Goal: Task Accomplishment & Management: Complete application form

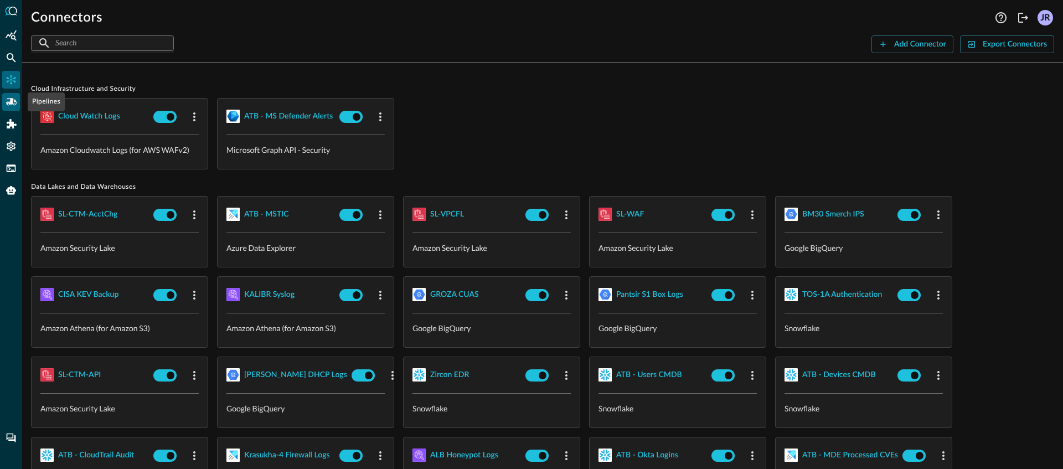
click at [16, 107] on icon "Pipelines" at bounding box center [11, 101] width 11 height 11
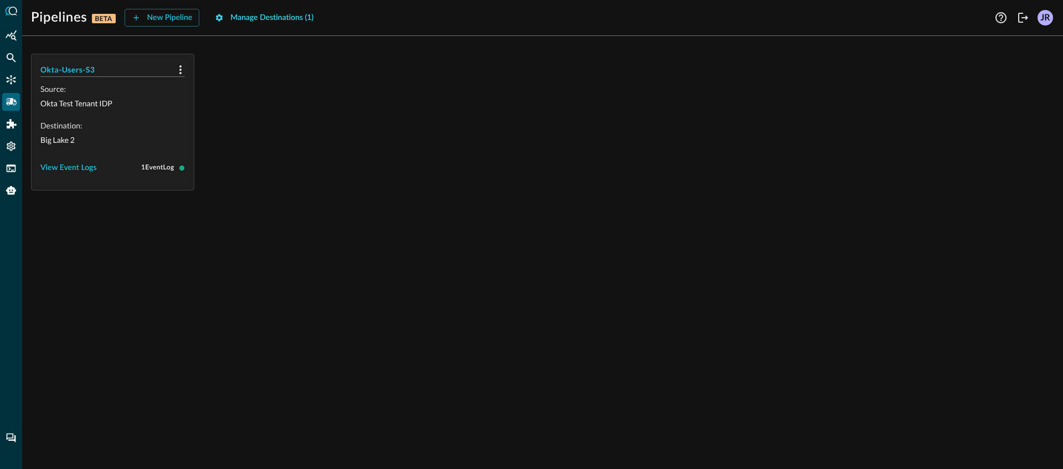
click at [256, 25] on button "Manage Destinations ( 1 )" at bounding box center [264, 18] width 112 height 18
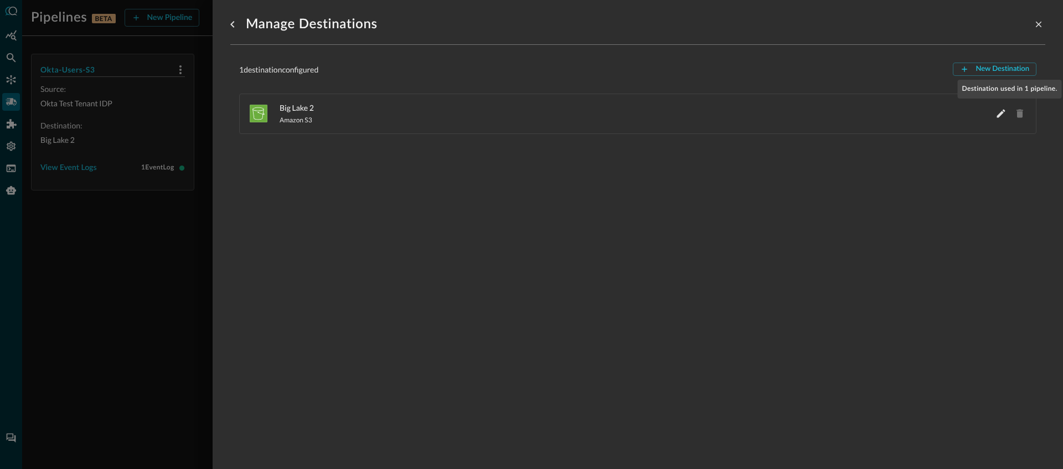
click at [1013, 116] on span "Destination used in 1 pipeline." at bounding box center [1020, 113] width 14 height 14
click at [63, 152] on div at bounding box center [531, 234] width 1063 height 469
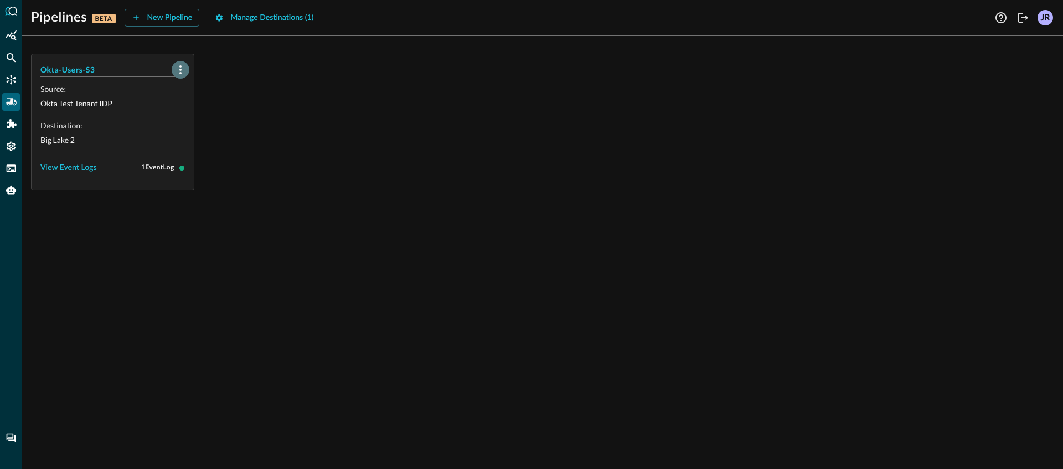
click at [183, 69] on icon "button" at bounding box center [180, 69] width 13 height 13
click at [202, 102] on li "Delete" at bounding box center [200, 94] width 56 height 22
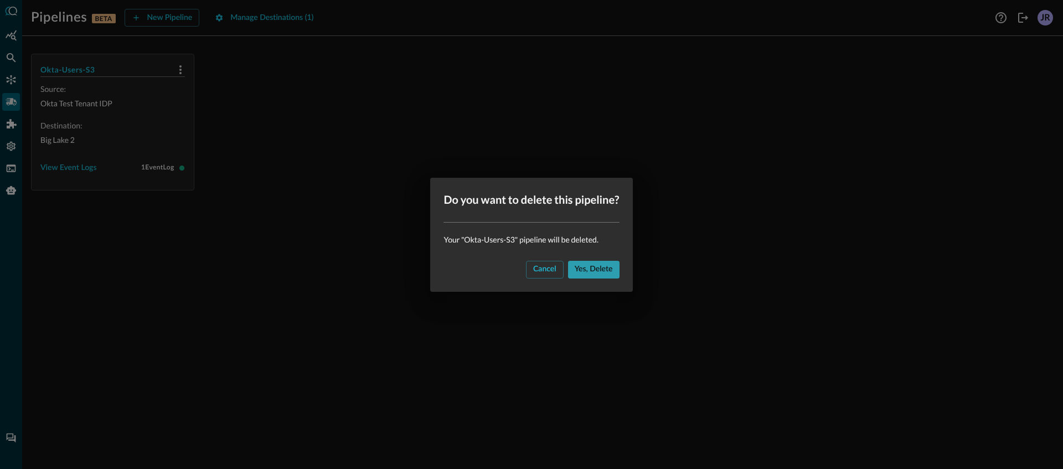
click at [591, 270] on div "Yes, delete" at bounding box center [594, 269] width 38 height 14
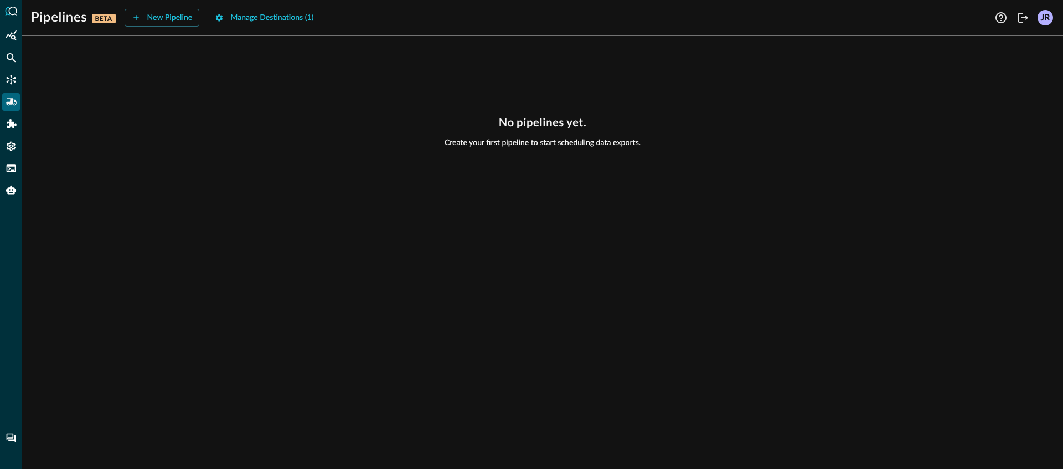
click at [295, 28] on div "Pipelines BETA New Pipeline Manage Destinations ( 1 ) Help Logout JR No pipelin…" at bounding box center [542, 234] width 1041 height 469
click at [289, 24] on div "Manage Destinations ( 1 )" at bounding box center [271, 18] width 83 height 14
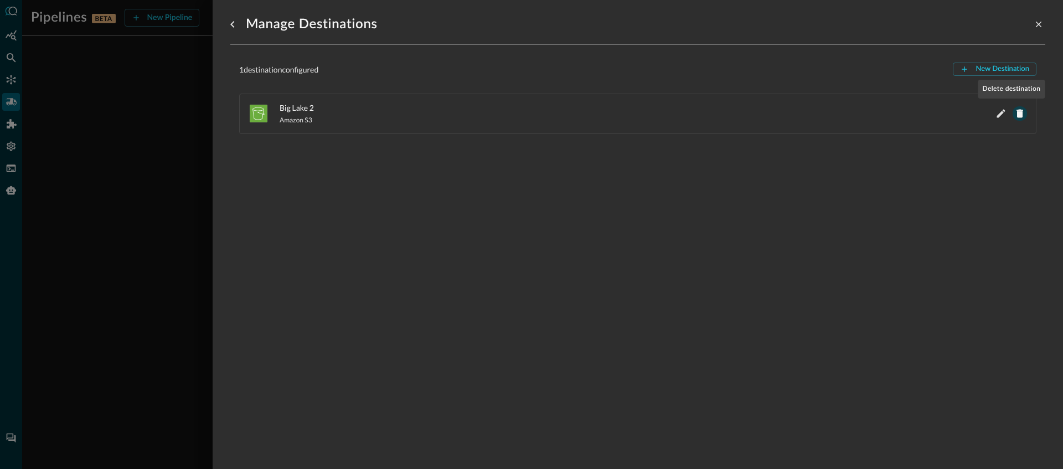
click at [1014, 114] on icon "Delete Big Lake 2" at bounding box center [1019, 113] width 11 height 11
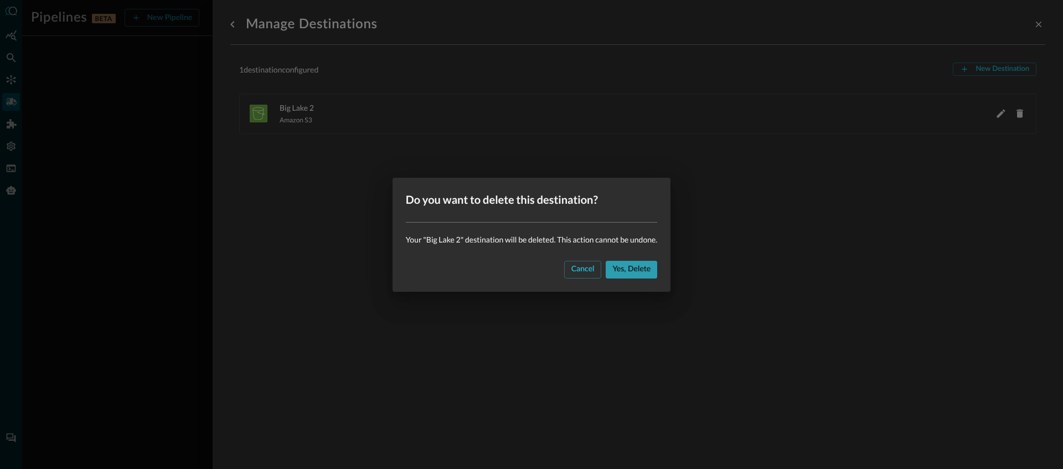
click at [618, 276] on button "Yes, delete" at bounding box center [631, 270] width 51 height 18
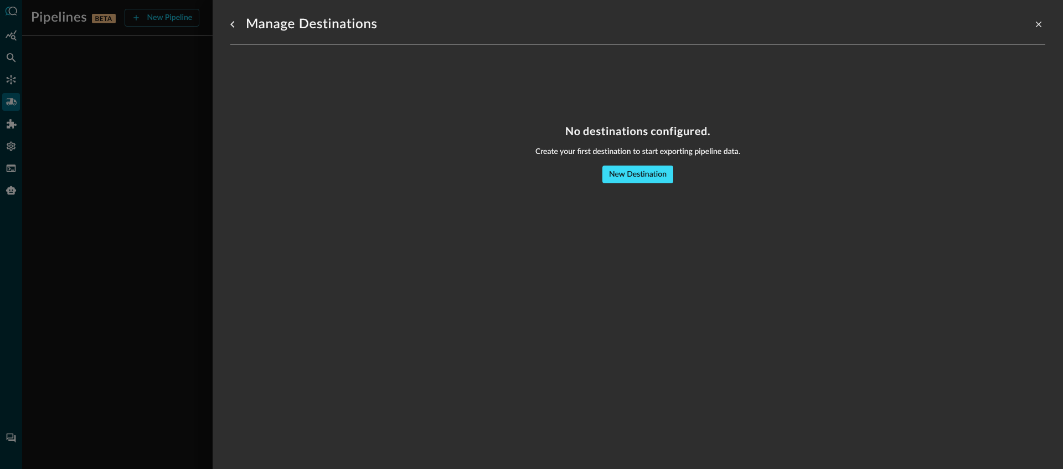
click at [659, 177] on div "New Destination" at bounding box center [638, 175] width 58 height 14
click at [629, 182] on button "New Destination" at bounding box center [637, 175] width 71 height 18
click at [625, 174] on div "New Destination" at bounding box center [638, 175] width 58 height 14
click at [571, 246] on div "Manage Destinations No destinations configured. Create your first destination t…" at bounding box center [637, 228] width 815 height 456
click at [125, 190] on div at bounding box center [531, 234] width 1063 height 469
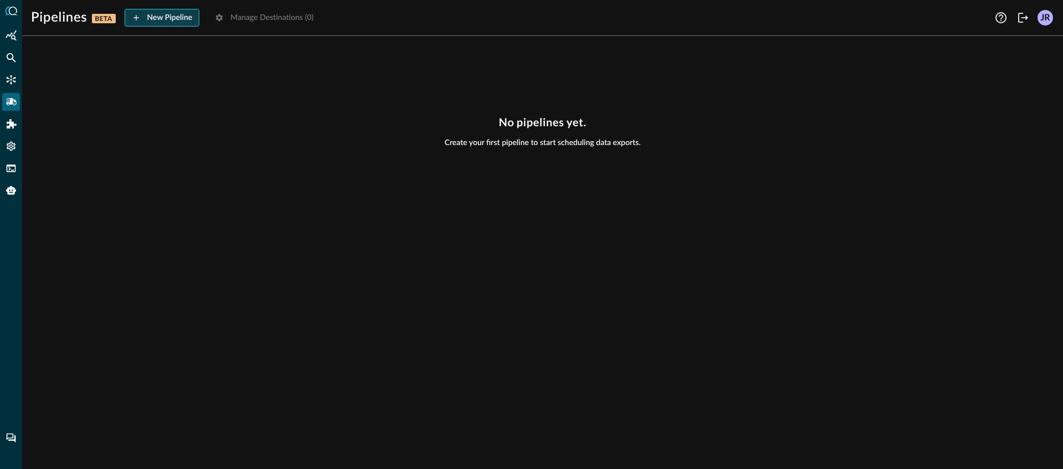
click at [173, 22] on div "New Pipeline" at bounding box center [169, 18] width 45 height 14
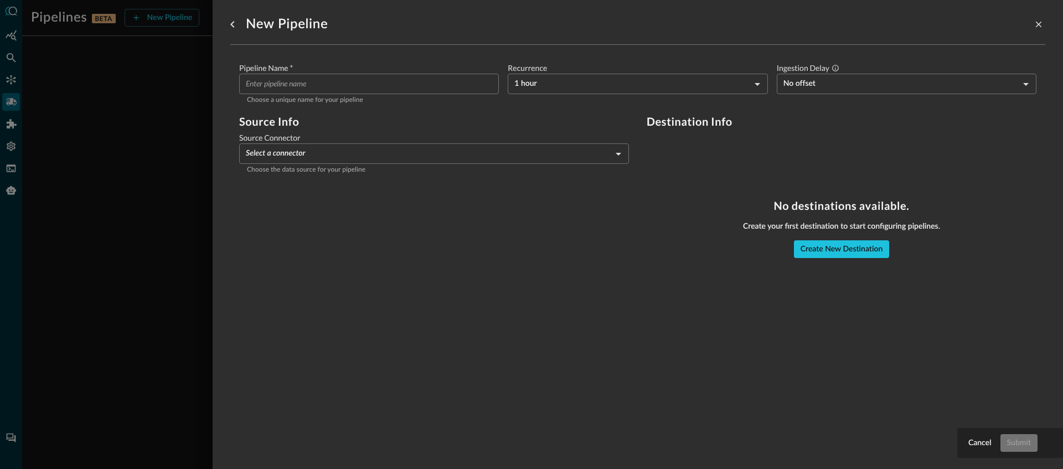
click at [847, 240] on div "No destinations available. Create your first destination to start configuring p…" at bounding box center [842, 228] width 390 height 59
click at [844, 251] on div "Create New Destination" at bounding box center [842, 249] width 82 height 14
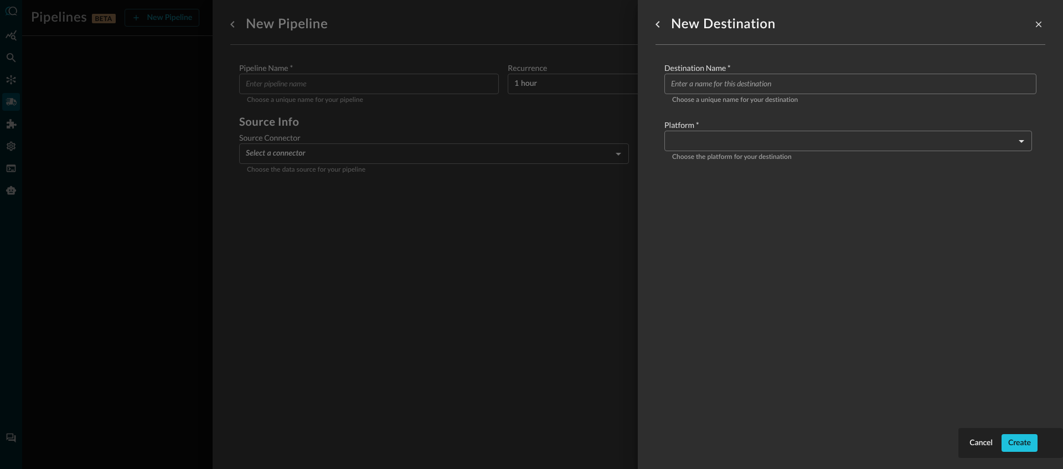
click at [742, 79] on input "Configure pipeline destination" at bounding box center [853, 84] width 365 height 20
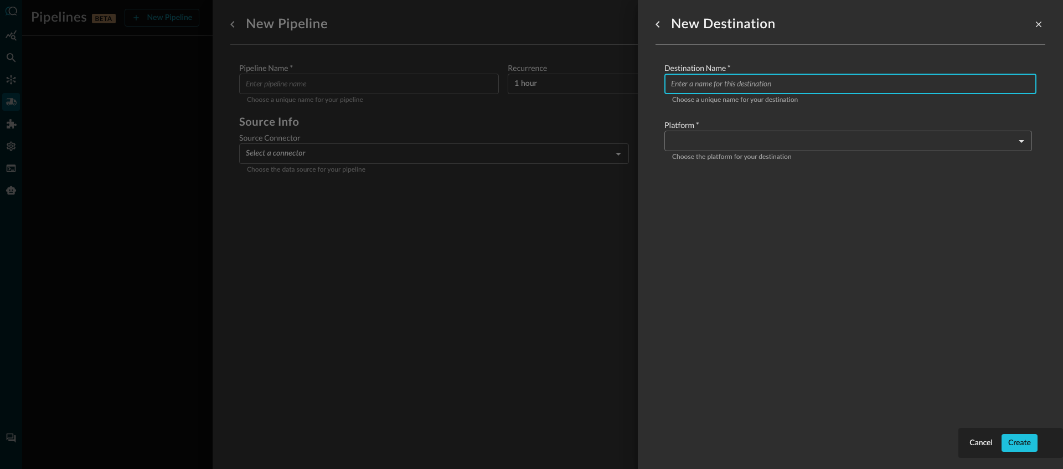
click at [726, 144] on body "Pipelines BETA New Pipeline Manage Destinations ( 0 ) Help Logout JR No pipelin…" at bounding box center [531, 234] width 1063 height 469
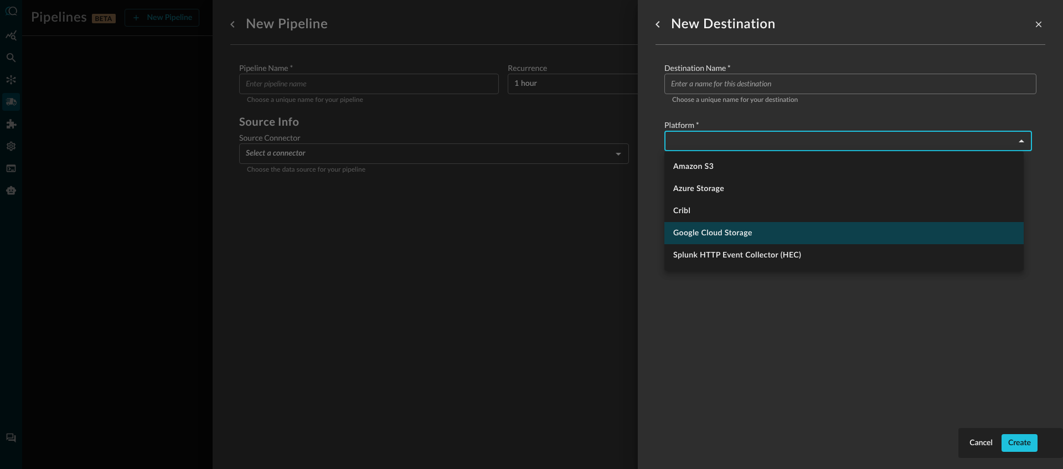
click at [724, 236] on li "Google Cloud Storage" at bounding box center [843, 233] width 359 height 22
type input "google_cloud_storage"
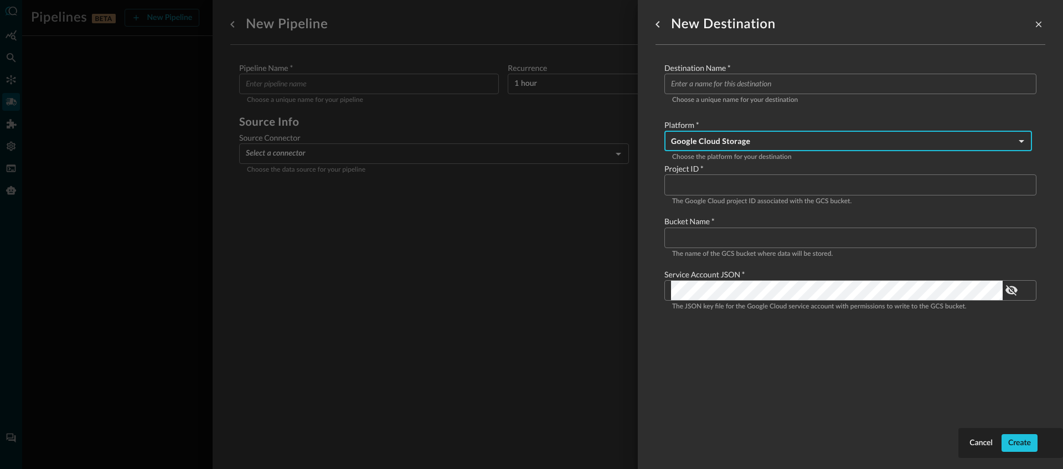
click at [752, 85] on input "Configure pipeline destination" at bounding box center [853, 84] width 365 height 20
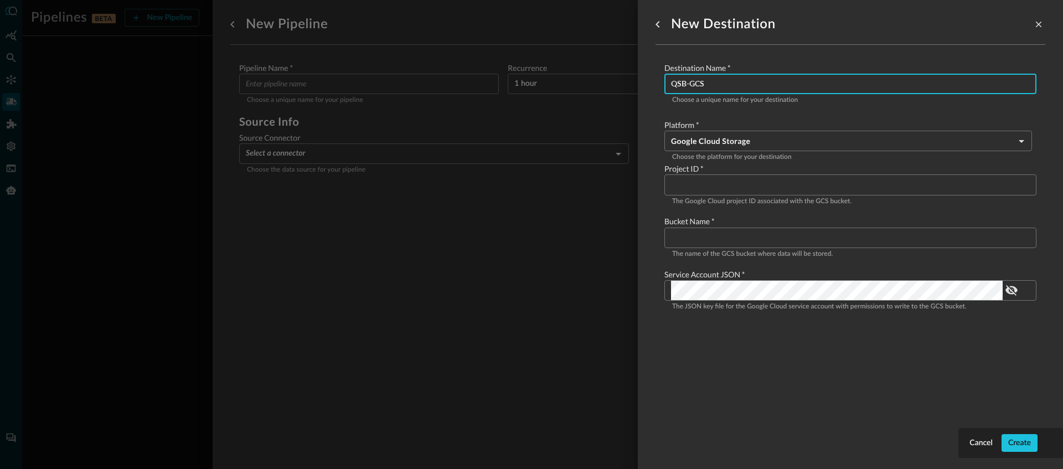
type input "QSB-GCS"
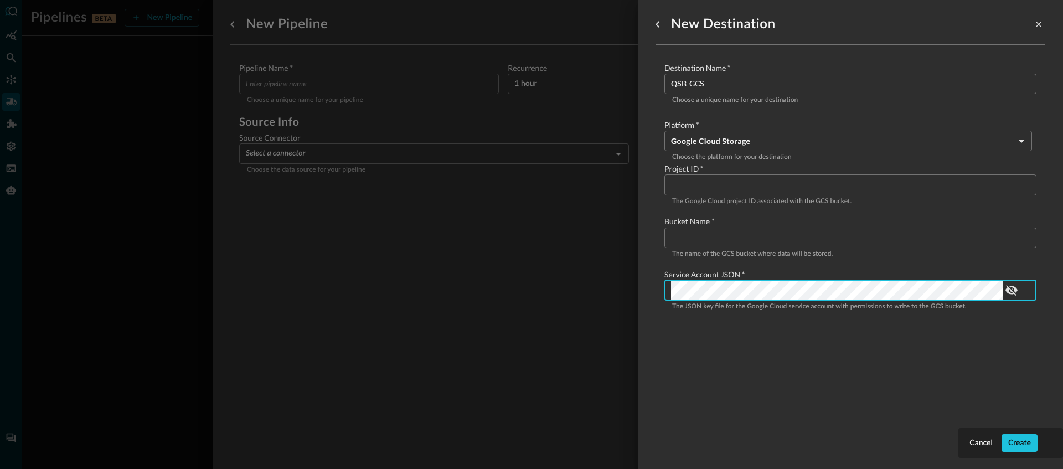
scroll to position [0, 10631]
click at [1015, 291] on icon "toggle password visibility" at bounding box center [1011, 290] width 12 height 11
click at [1015, 291] on icon "toggle password visibility" at bounding box center [1011, 290] width 12 height 8
click at [720, 171] on label "Project ID   *" at bounding box center [850, 168] width 372 height 11
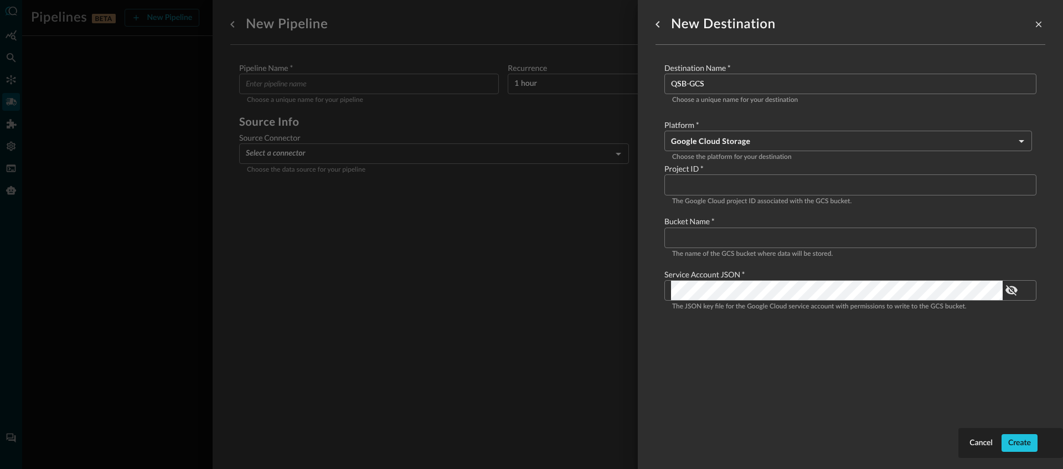
click at [700, 233] on input "Configure pipeline destination" at bounding box center [853, 238] width 365 height 20
paste input "distinguished-engineer-sandbox"
type input "distinguished-engineer-sandbox"
click at [723, 185] on input "Configure pipeline destination" at bounding box center [853, 184] width 365 height 20
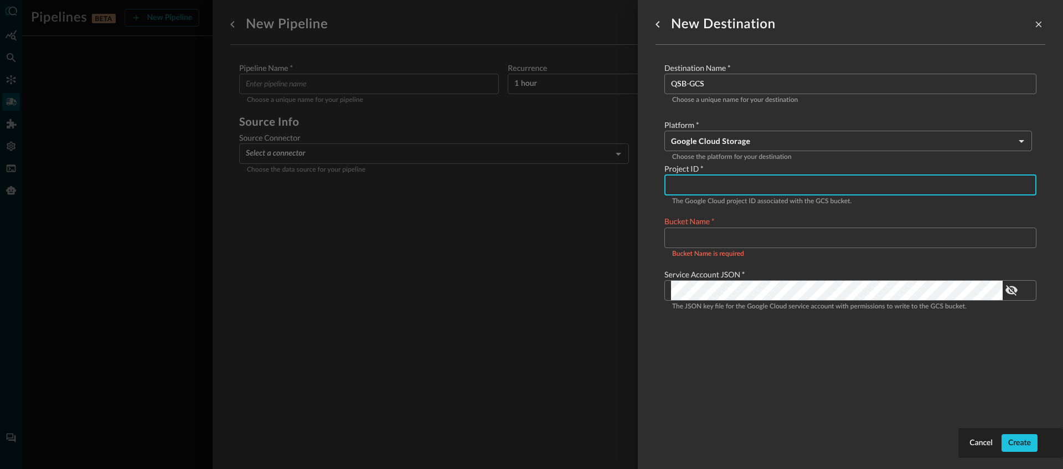
paste input "distinguished-engineer-sandbox"
type input "distinguished-engineer-sandbox"
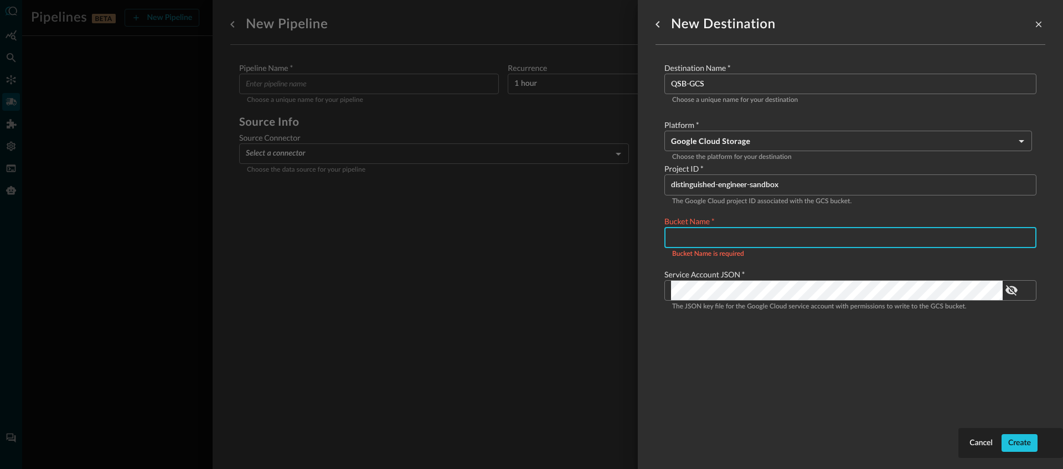
paste input "qsb-qsdp-bucket"
type input "qsb-qsdp-bucket"
click at [1024, 438] on div "Create" at bounding box center [1019, 443] width 23 height 14
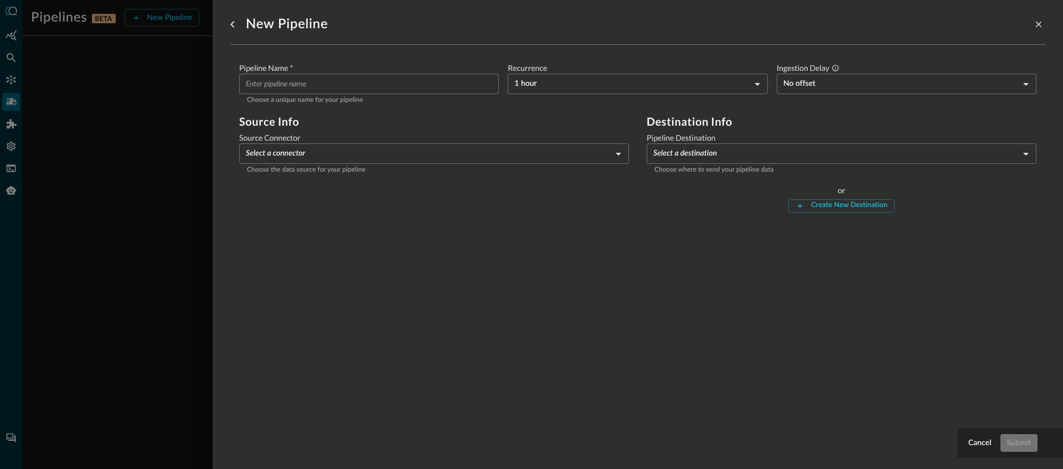
click at [458, 205] on div "Source Info Source Connector Select a connector ​ Choose the data source for yo…" at bounding box center [434, 163] width 390 height 97
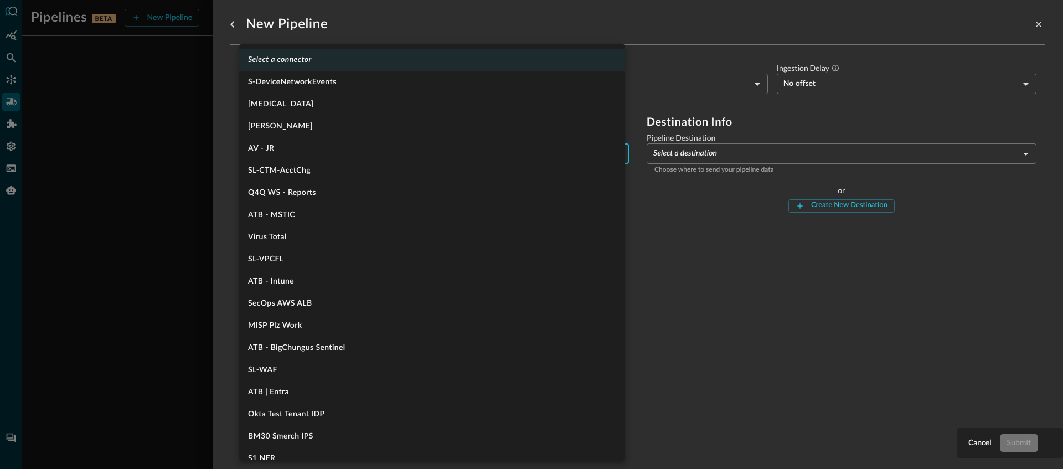
click at [369, 158] on body "Pipelines BETA New Pipeline Manage Destinations ( 1 ) Help Logout JR No pipelin…" at bounding box center [531, 234] width 1063 height 469
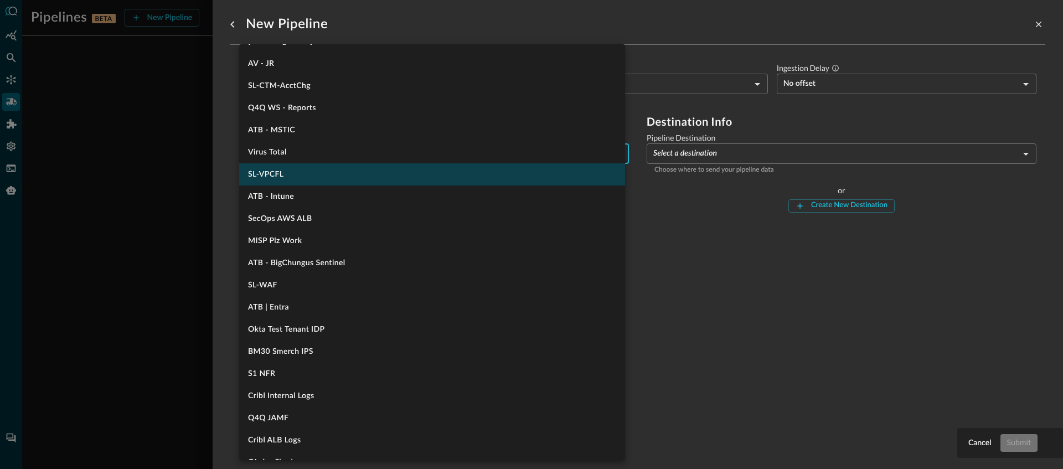
scroll to position [86, 0]
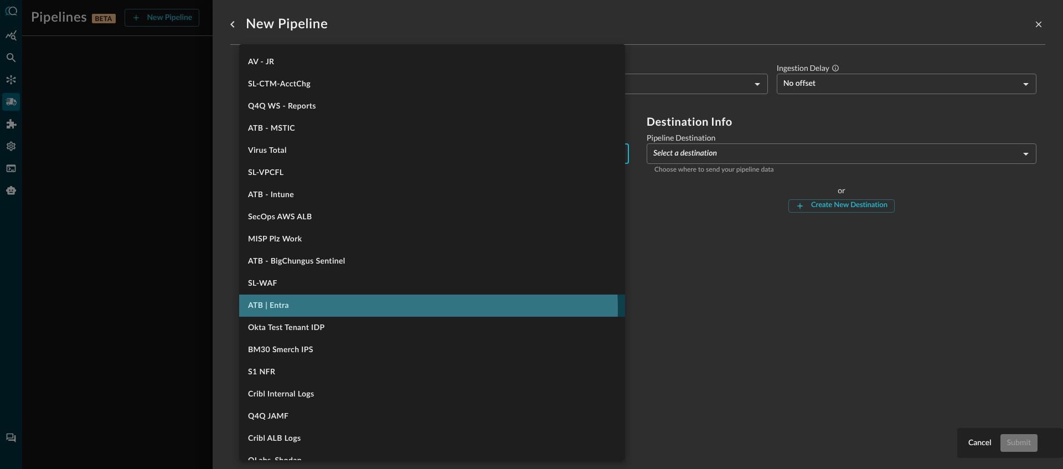
click at [368, 309] on li "ATB | Entra" at bounding box center [432, 306] width 386 height 22
type input "1334"
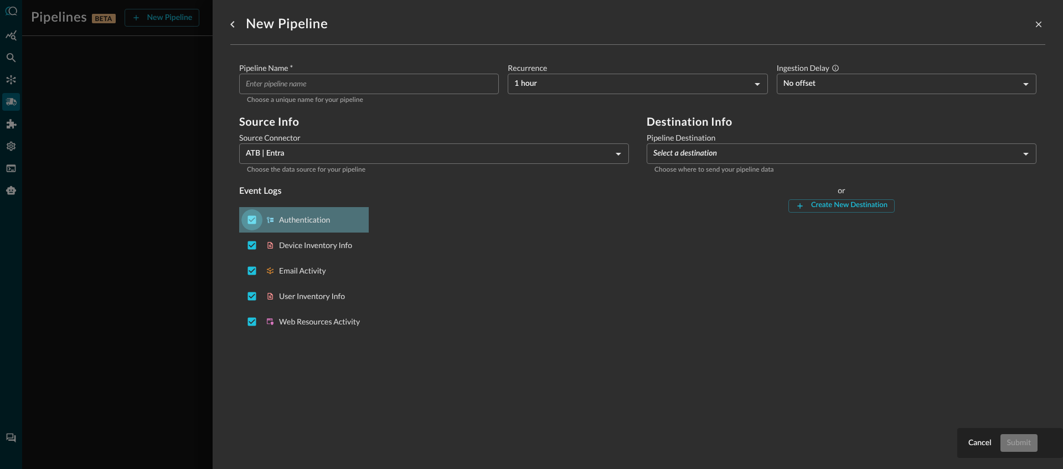
click at [254, 221] on input "Deselect Authentication event type" at bounding box center [251, 219] width 21 height 21
checkbox input "false"
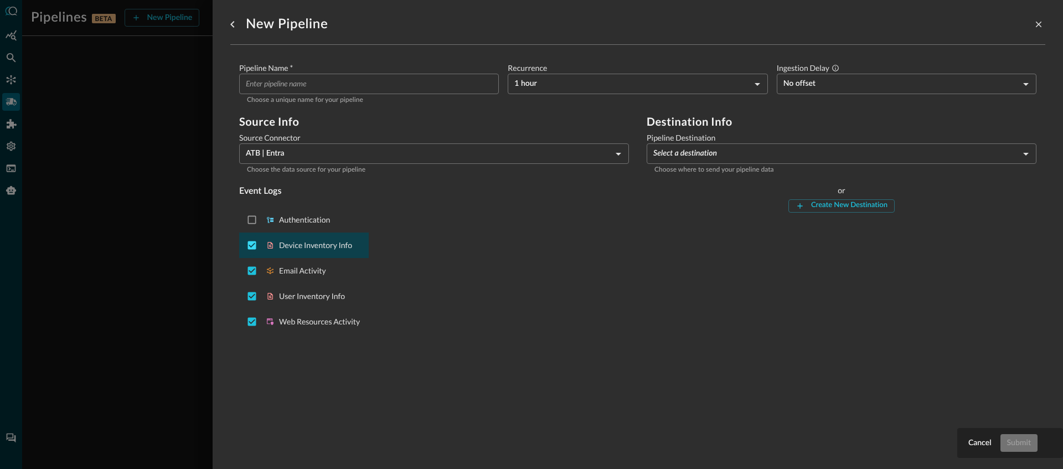
click at [255, 239] on input "Deselect Device Inventory Info event type" at bounding box center [251, 245] width 21 height 21
checkbox input "false"
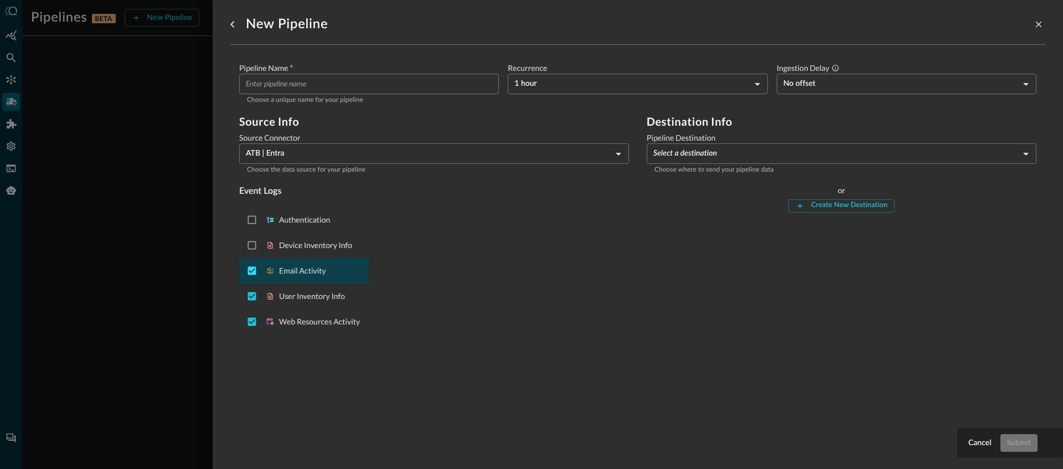
click at [250, 265] on input "Deselect Email Activity event type" at bounding box center [251, 270] width 21 height 21
checkbox input "false"
click at [252, 296] on input "Deselect User Inventory Info event type" at bounding box center [251, 296] width 21 height 21
checkbox input "false"
click at [368, 74] on input "Pipeline Name   *" at bounding box center [372, 84] width 253 height 20
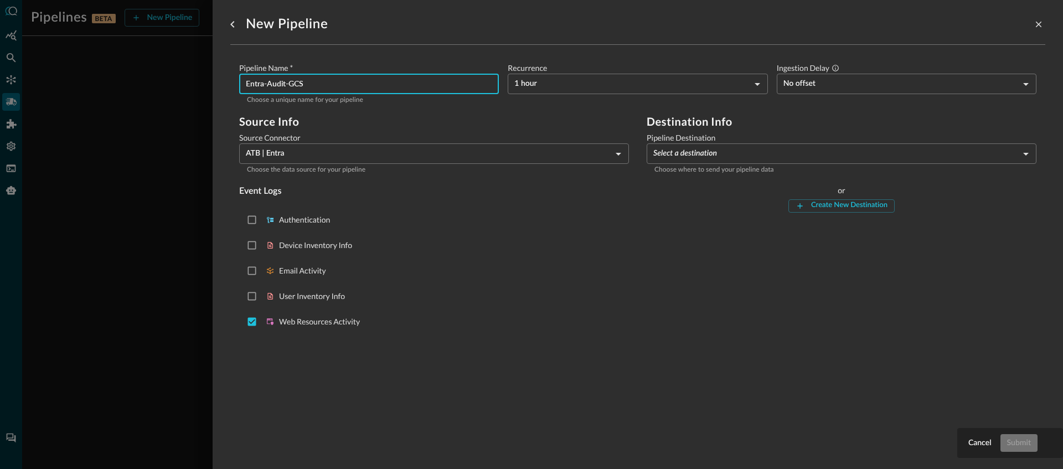
type input "Entra-Audit-GCS"
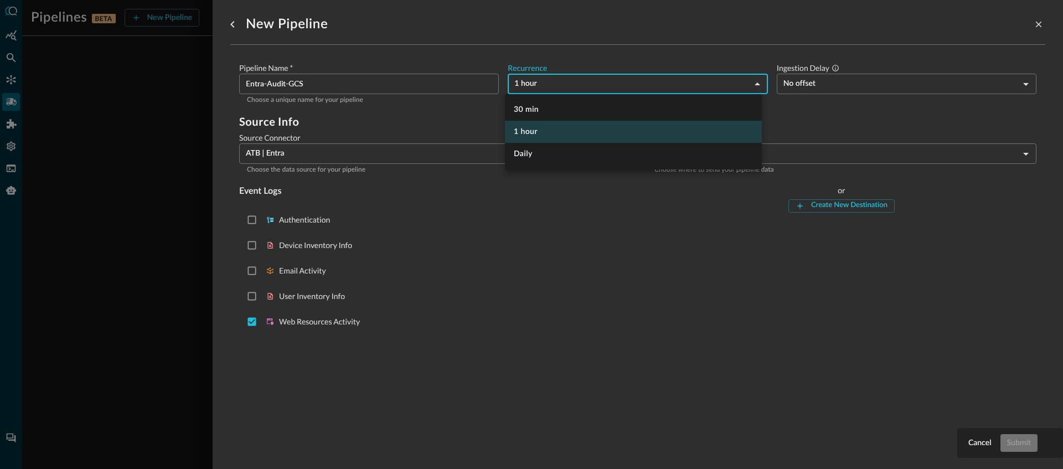
click at [550, 82] on body "Pipelines BETA New Pipeline Manage Destinations ( 1 ) Help Logout JR No pipelin…" at bounding box center [531, 234] width 1063 height 469
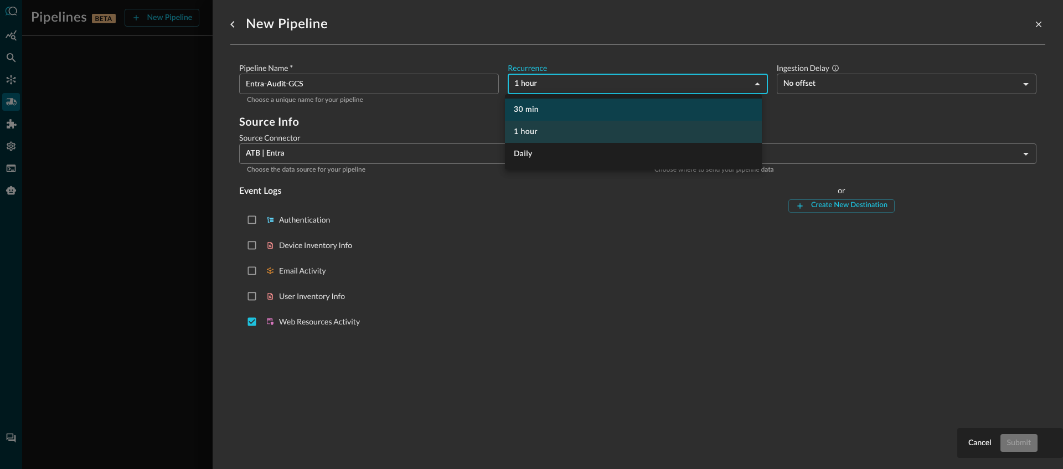
click at [549, 112] on li "30 min" at bounding box center [633, 110] width 257 height 22
type input "MINS_30"
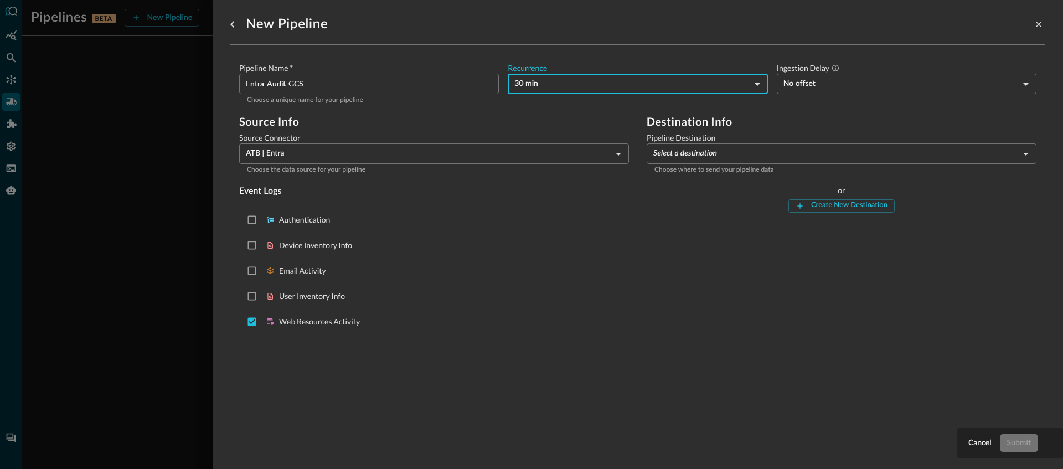
click at [962, 75] on body "Pipelines BETA New Pipeline Manage Destinations ( 1 ) Help Logout JR No pipelin…" at bounding box center [531, 234] width 1063 height 469
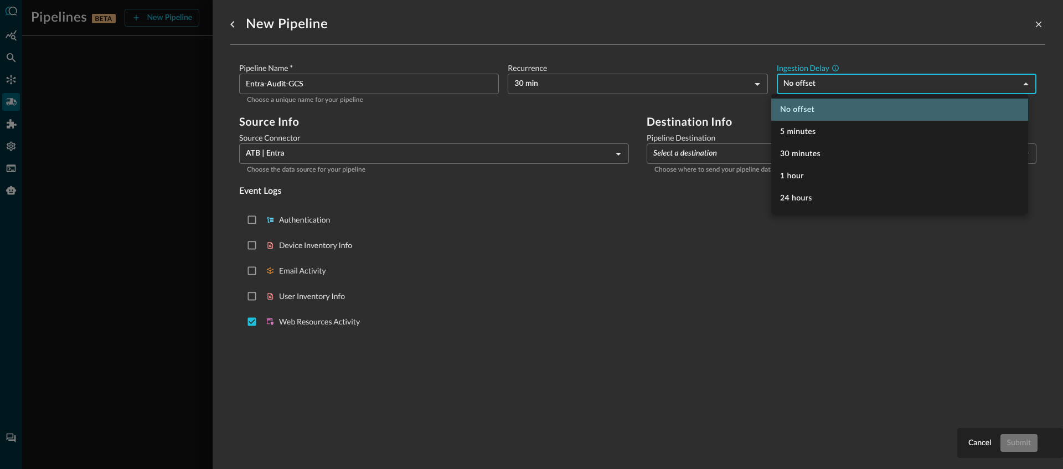
click at [858, 108] on li "No offset" at bounding box center [899, 110] width 257 height 22
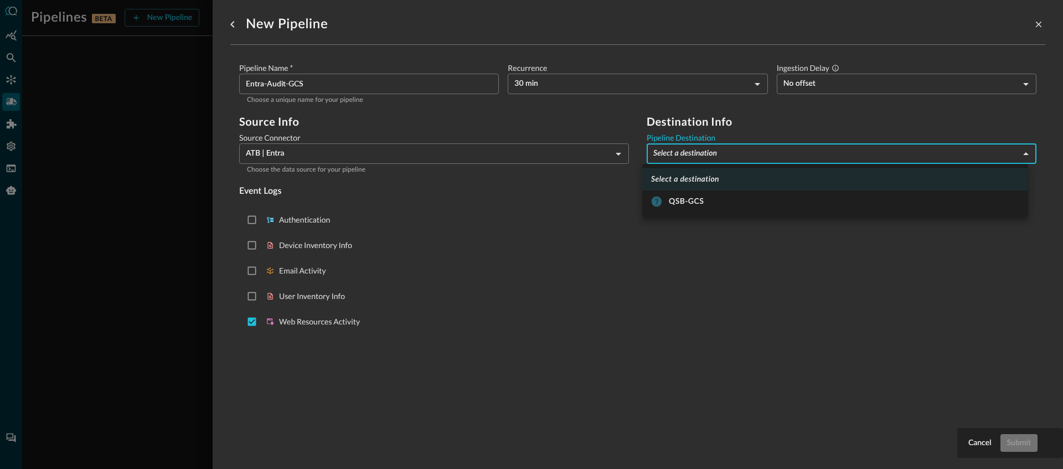
click at [732, 152] on body "Pipelines BETA New Pipeline Manage Destinations ( 1 ) Help Logout JR No pipelin…" at bounding box center [531, 234] width 1063 height 469
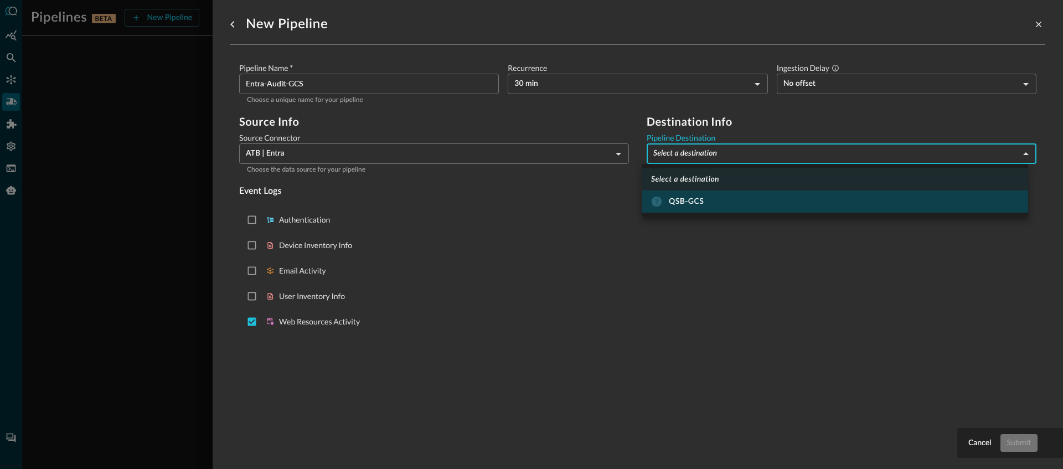
click at [695, 200] on div "QSB-GCS" at bounding box center [677, 201] width 53 height 11
type input "9"
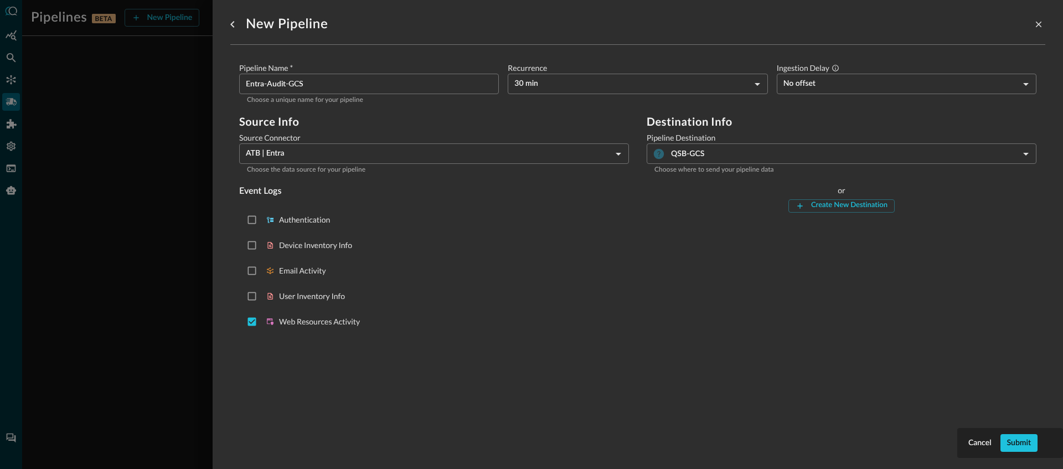
click at [647, 282] on div "Destination Info Pipeline Destination QSB-GCS 9 ​ Choose where to send your pip…" at bounding box center [842, 227] width 390 height 224
click at [1024, 445] on div "Submit" at bounding box center [1019, 443] width 24 height 14
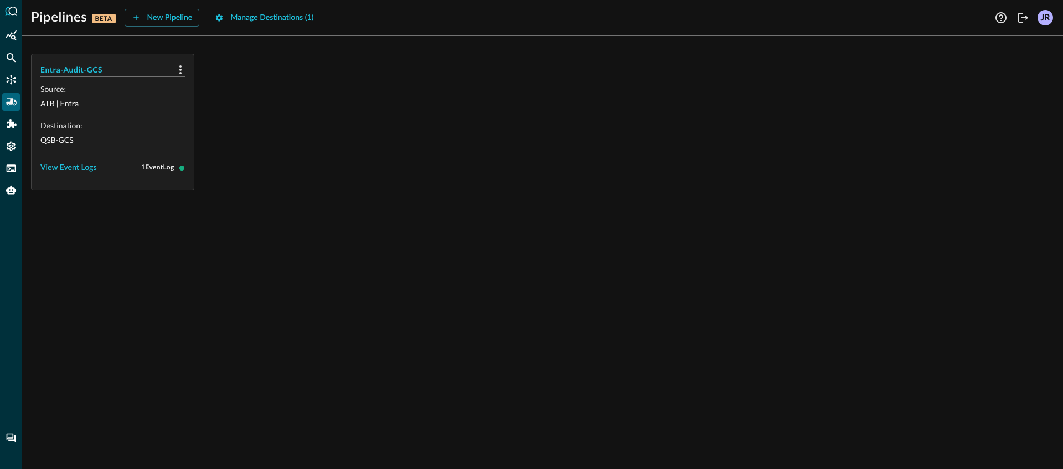
click at [306, 195] on div "Entra-Audit-GCS Source: ATB | Entra Destination: QSB-GCS View Event Logs 1 Even…" at bounding box center [542, 257] width 1041 height 424
click at [155, 22] on div "New Pipeline" at bounding box center [169, 18] width 45 height 14
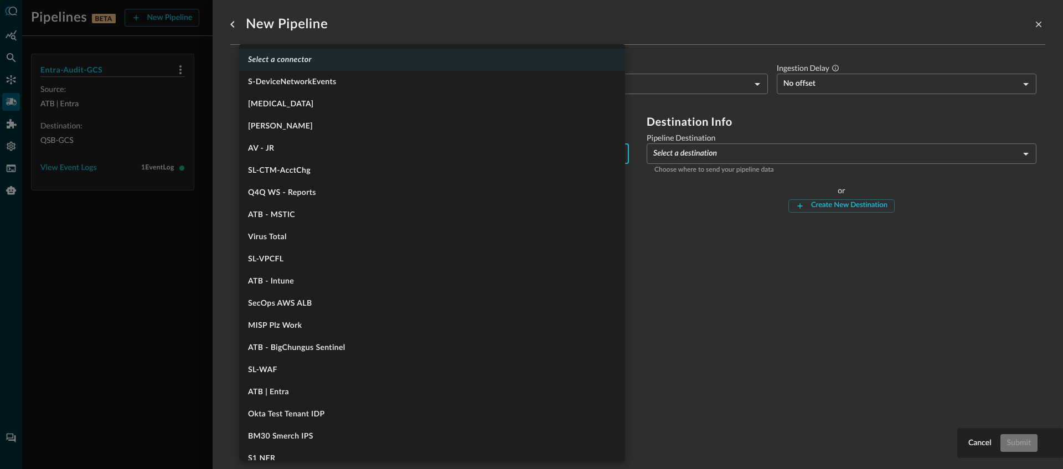
click at [327, 157] on body "Pipelines BETA New Pipeline Manage Destinations ( 1 ) Help Logout JR Entra-Audi…" at bounding box center [531, 234] width 1063 height 469
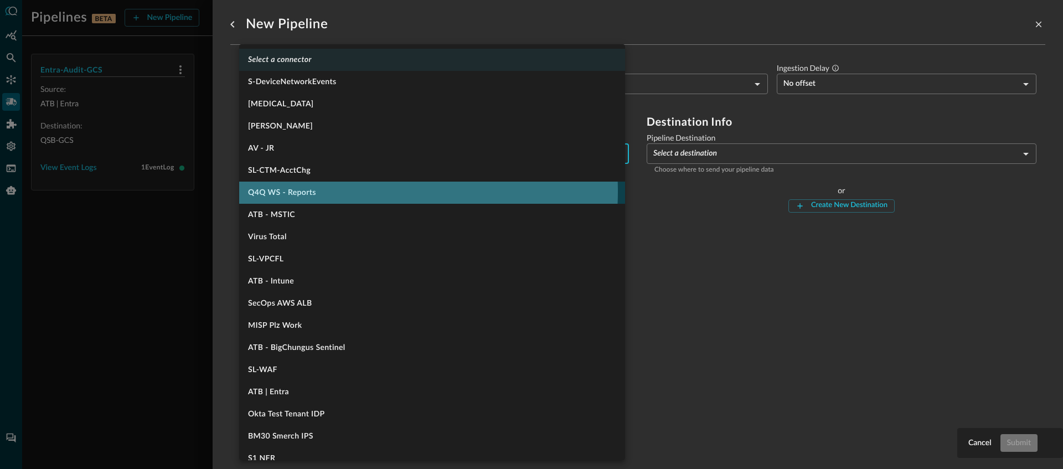
click at [345, 192] on li "Q4Q WS - Reports" at bounding box center [432, 193] width 386 height 22
type input "1284"
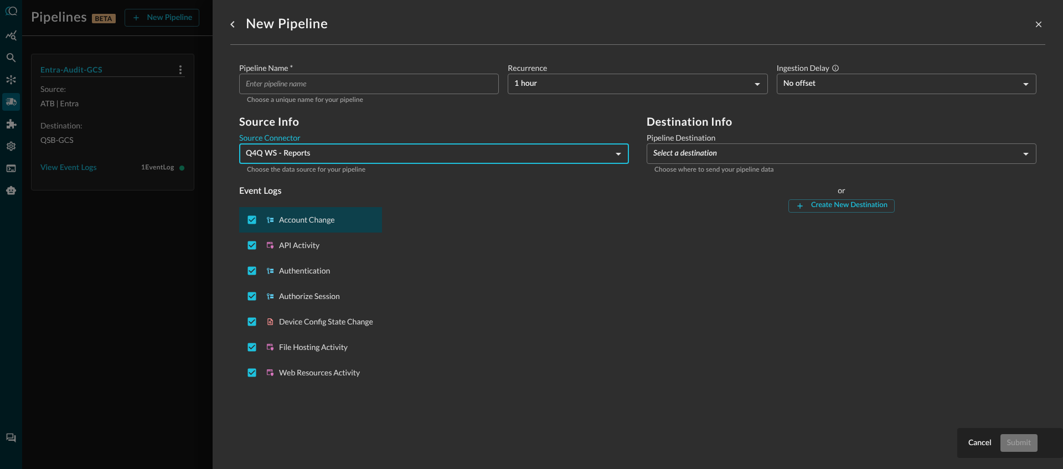
click at [308, 226] on div "Account Change" at bounding box center [310, 219] width 143 height 25
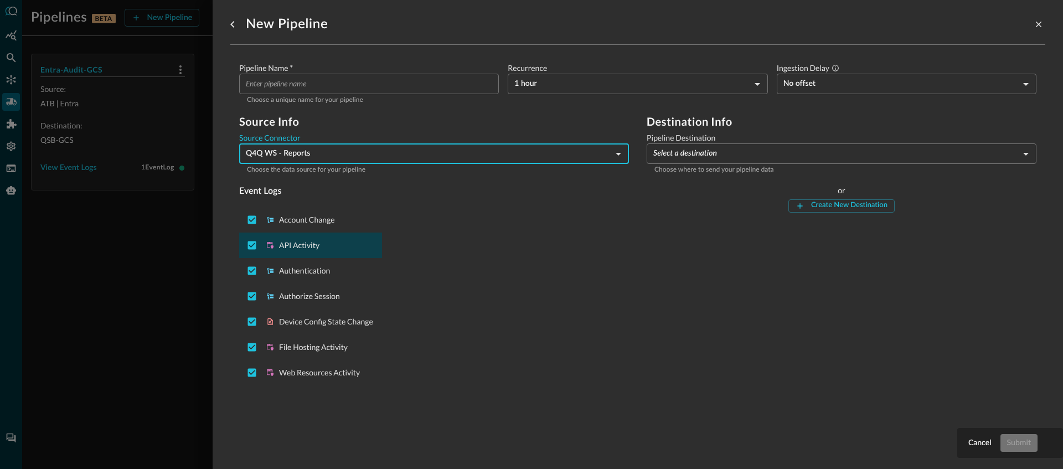
checkbox input "false"
click at [304, 252] on div "API Activity" at bounding box center [310, 245] width 143 height 25
checkbox input "false"
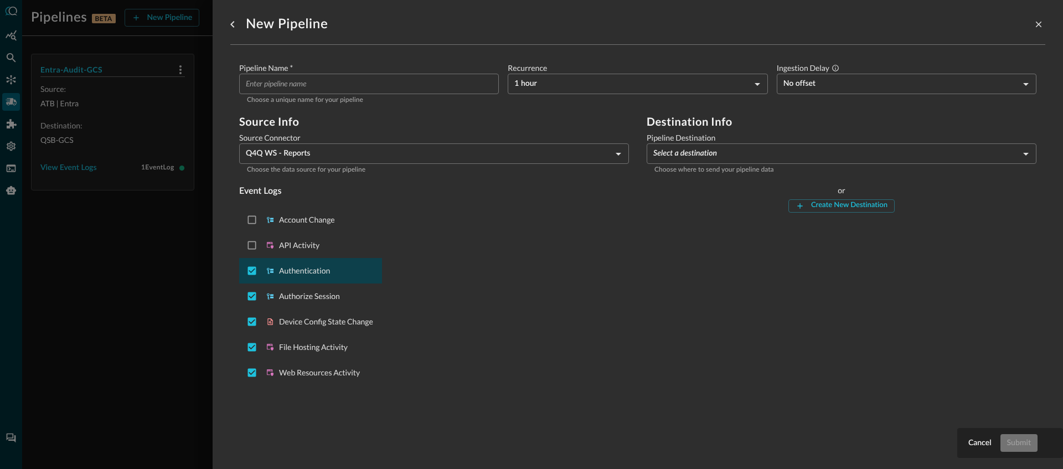
click at [306, 278] on div "Authentication" at bounding box center [310, 270] width 143 height 25
checkbox input "false"
click at [311, 305] on div "Authorize Session" at bounding box center [310, 295] width 143 height 25
checkbox input "false"
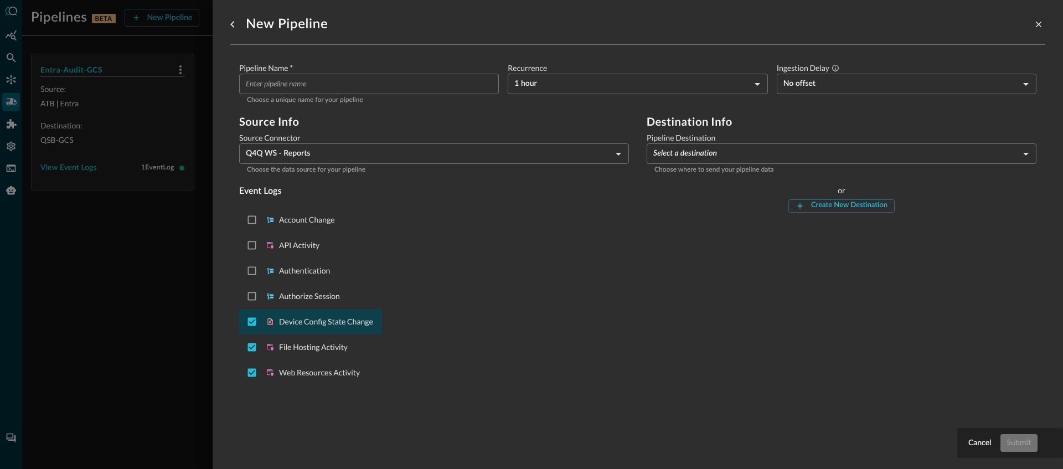
click at [318, 327] on div "Device Config State Change" at bounding box center [310, 321] width 143 height 25
checkbox input "false"
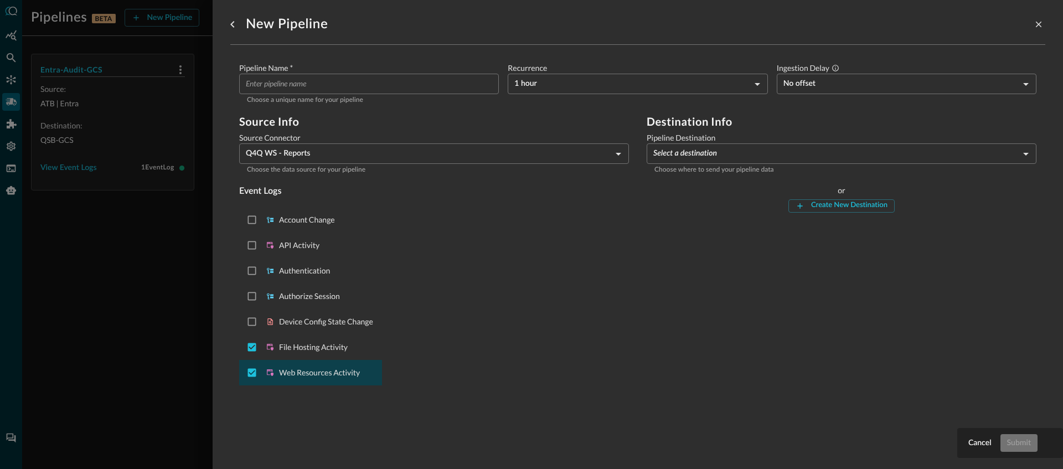
click at [325, 373] on p "Web Resources Activity" at bounding box center [326, 372] width 94 height 11
checkbox input "false"
click at [306, 79] on input "Pipeline Name   *" at bounding box center [372, 84] width 253 height 20
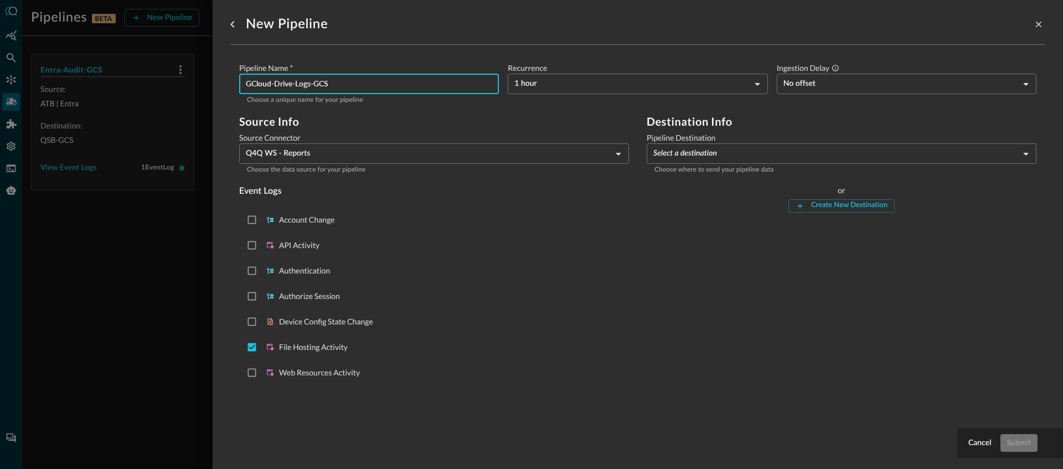
type input "GCloud-Drive-Logs-GCS"
click at [556, 77] on body "Pipelines BETA New Pipeline Manage Destinations ( 1 ) Help Logout JR Entra-Audi…" at bounding box center [531, 234] width 1063 height 469
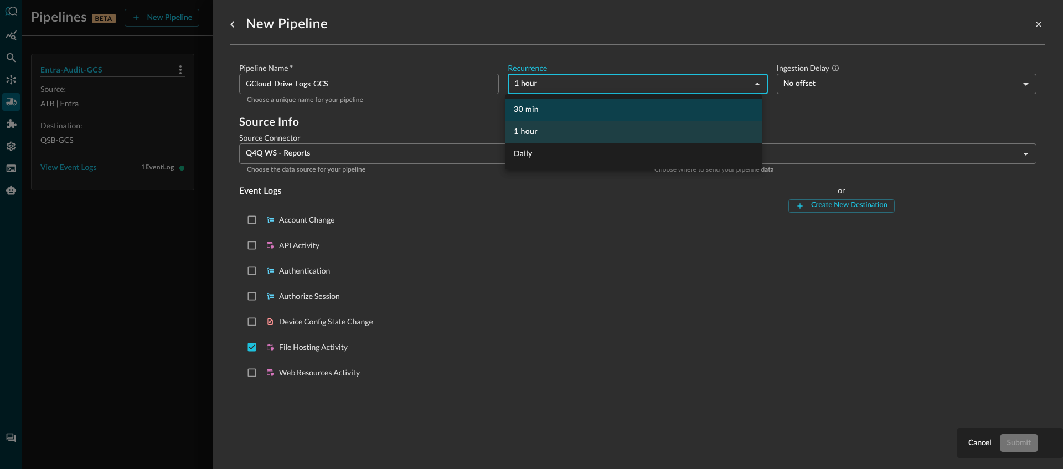
click at [541, 116] on li "30 min" at bounding box center [633, 110] width 257 height 22
type input "MINS_30"
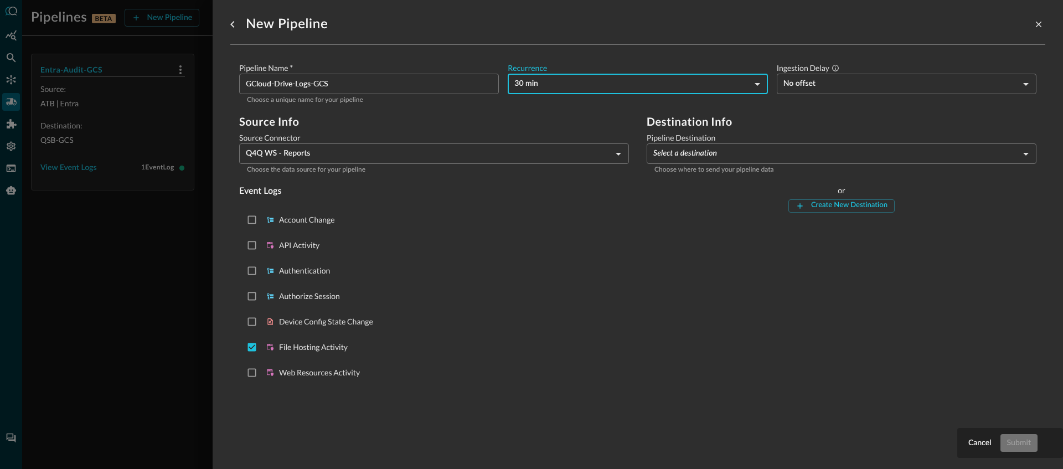
click at [715, 153] on body "Pipelines BETA New Pipeline Manage Destinations ( 1 ) Help Logout JR Entra-Audi…" at bounding box center [531, 234] width 1063 height 469
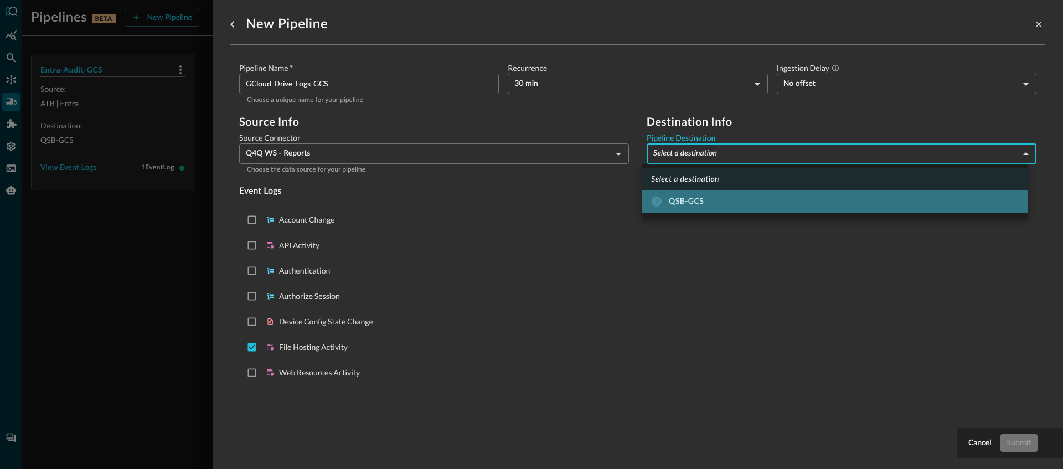
click at [696, 200] on div "QSB-GCS" at bounding box center [677, 201] width 53 height 11
type input "9"
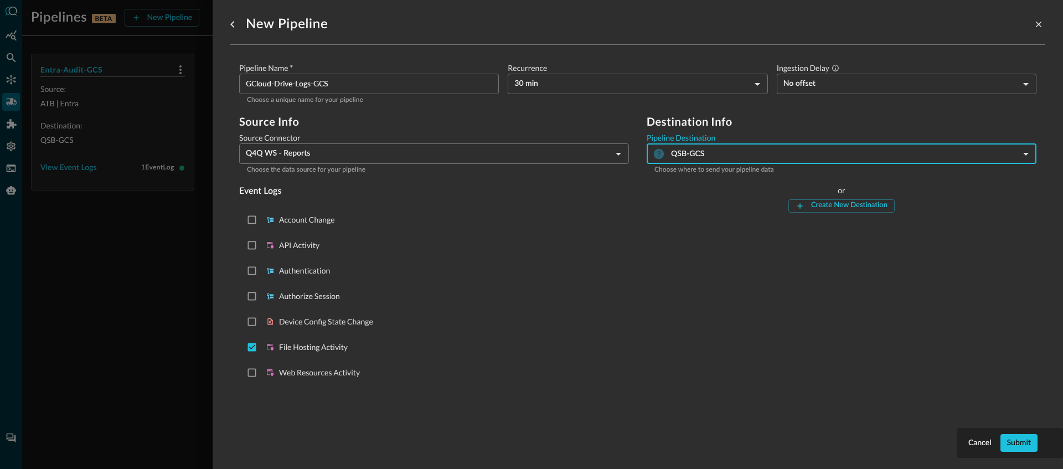
click at [675, 267] on div "Destination Info Pipeline Destination QSB-GCS 9 ​ Choose where to send your pip…" at bounding box center [842, 252] width 390 height 275
click at [1027, 442] on div "Submit" at bounding box center [1019, 443] width 24 height 14
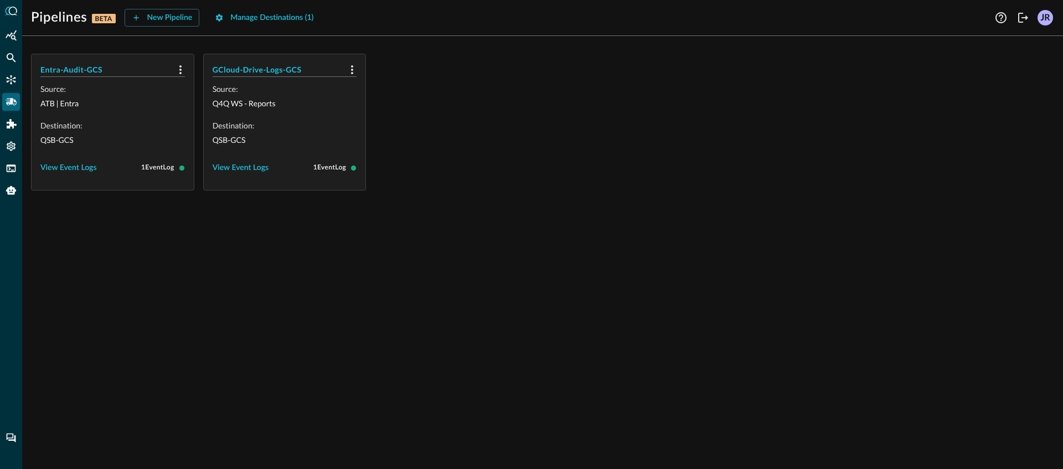
click at [483, 228] on div "Entra-Audit-GCS Source: ATB | Entra Destination: QSB-GCS View Event Logs 1 Even…" at bounding box center [542, 257] width 1041 height 424
click at [159, 20] on div "New Pipeline" at bounding box center [169, 18] width 45 height 14
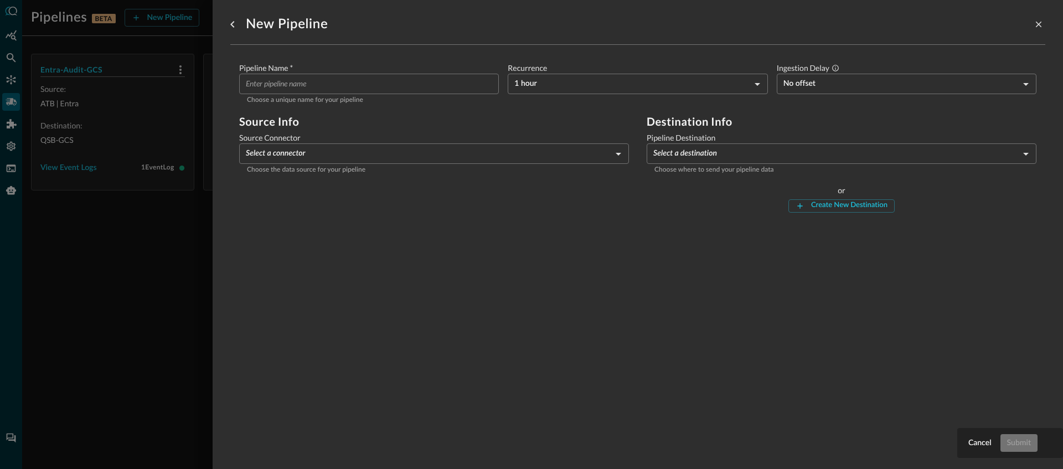
click at [330, 89] on input "Pipeline Name   *" at bounding box center [372, 84] width 253 height 20
click at [421, 161] on body "Pipelines BETA New Pipeline Manage Destinations ( 1 ) Help Logout JR Entra-Audi…" at bounding box center [531, 234] width 1063 height 469
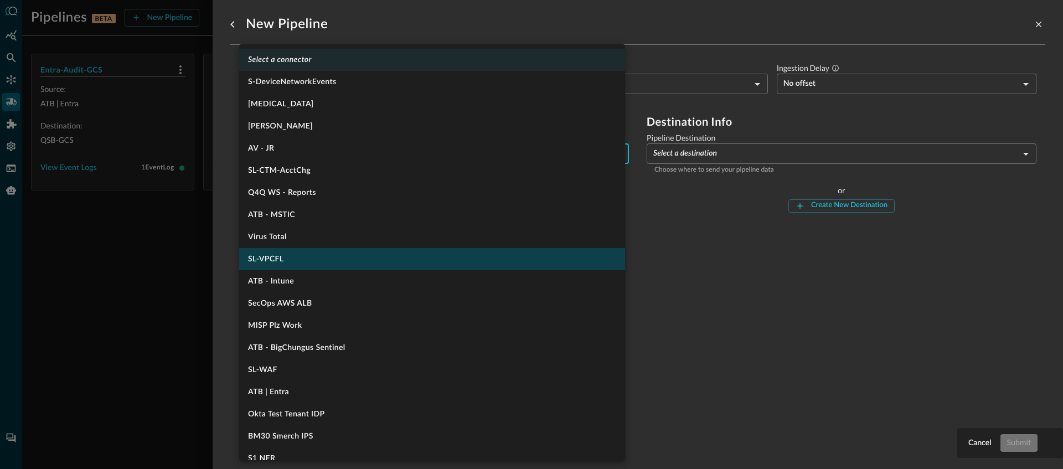
scroll to position [14, 0]
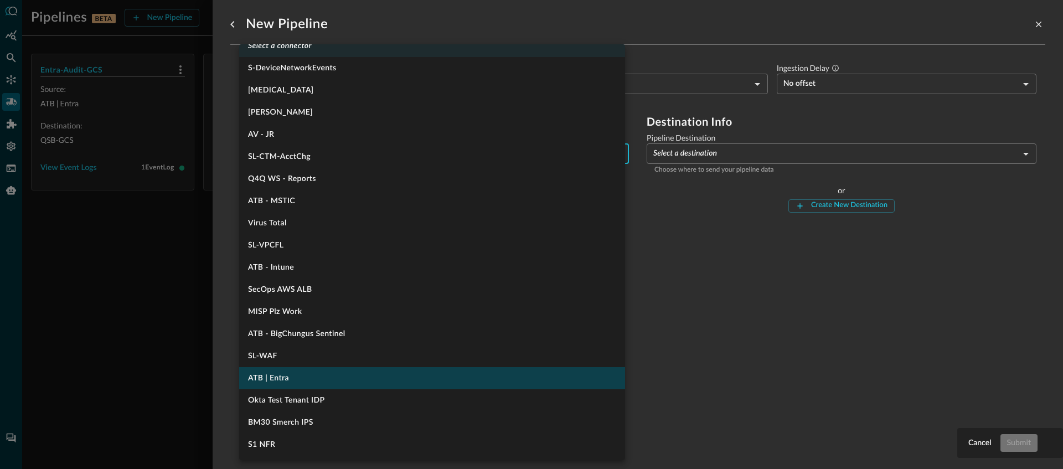
click at [319, 376] on li "ATB | Entra" at bounding box center [432, 378] width 386 height 22
type input "1334"
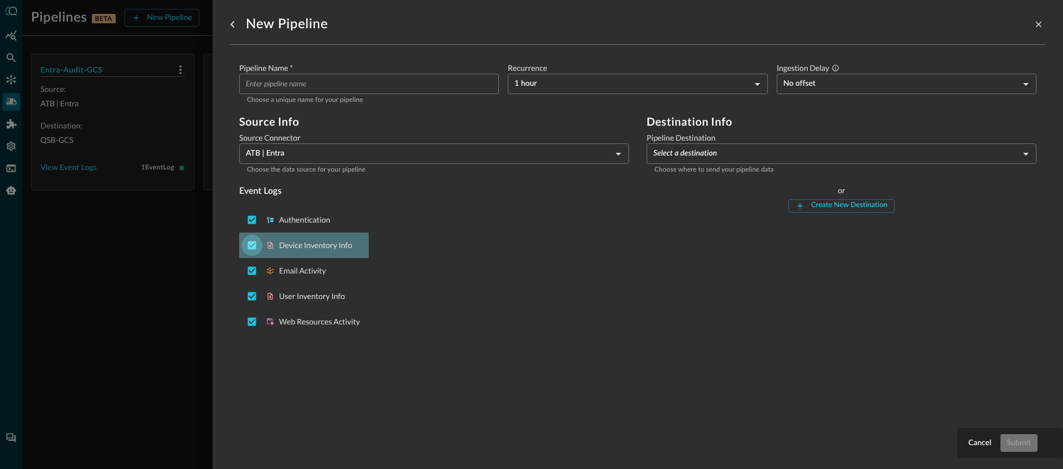
click at [251, 246] on input "Deselect Device Inventory Info event type" at bounding box center [251, 245] width 21 height 21
checkbox input "false"
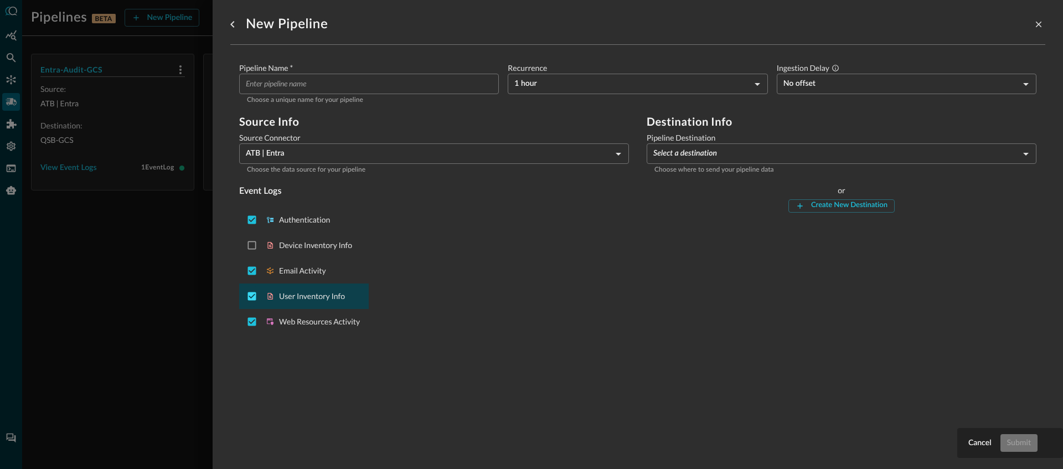
click at [249, 297] on input "Deselect User Inventory Info event type" at bounding box center [251, 296] width 21 height 21
checkbox input "false"
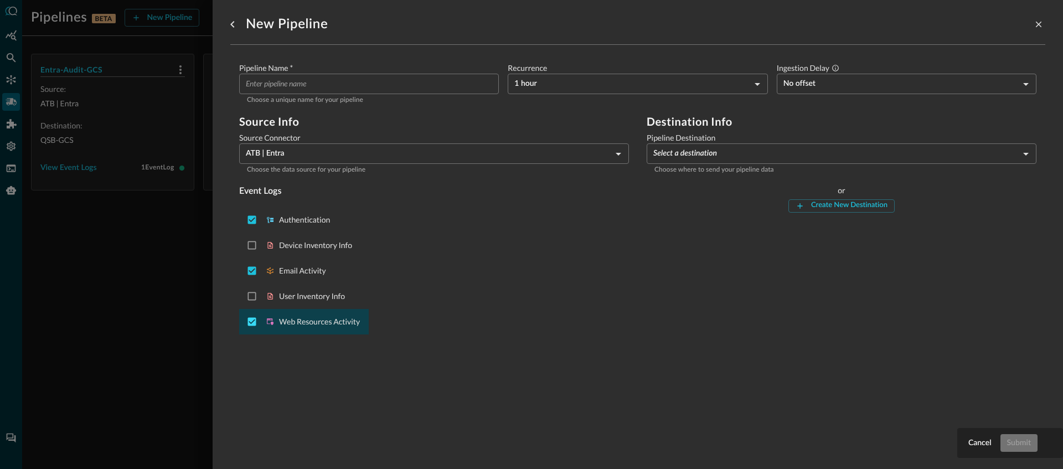
click at [254, 320] on input "Deselect Web Resources Activity event type" at bounding box center [251, 321] width 21 height 21
checkbox input "false"
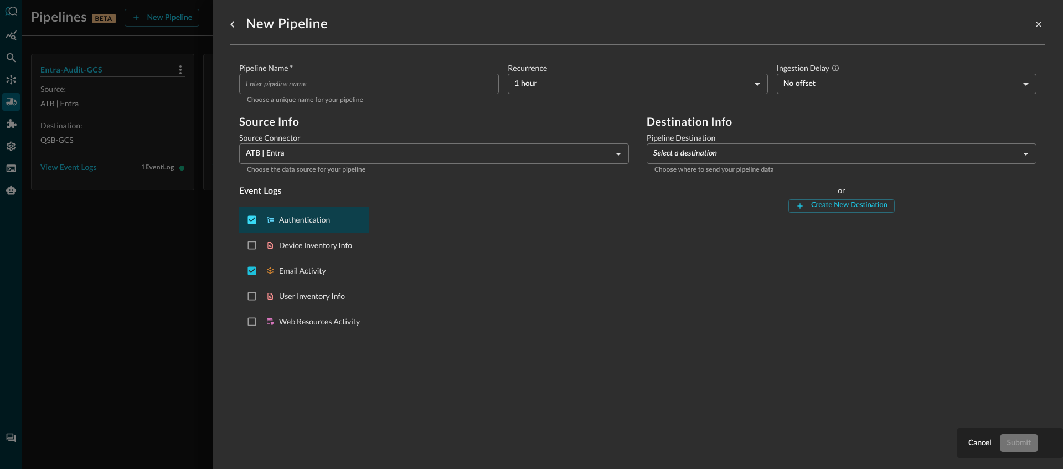
click at [249, 225] on input "Deselect Authentication event type" at bounding box center [251, 219] width 21 height 21
checkbox input "false"
click at [341, 89] on input "Pipeline Name   *" at bounding box center [372, 84] width 253 height 20
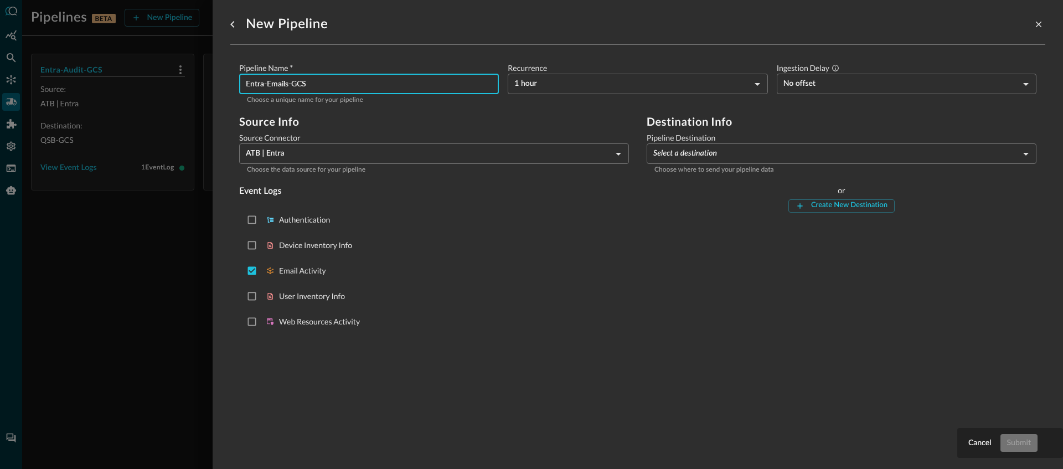
type input "Entra-Emails-GCS"
click at [652, 89] on body "Pipelines BETA New Pipeline Manage Destinations ( 1 ) Help Logout JR Entra-Audi…" at bounding box center [531, 234] width 1063 height 469
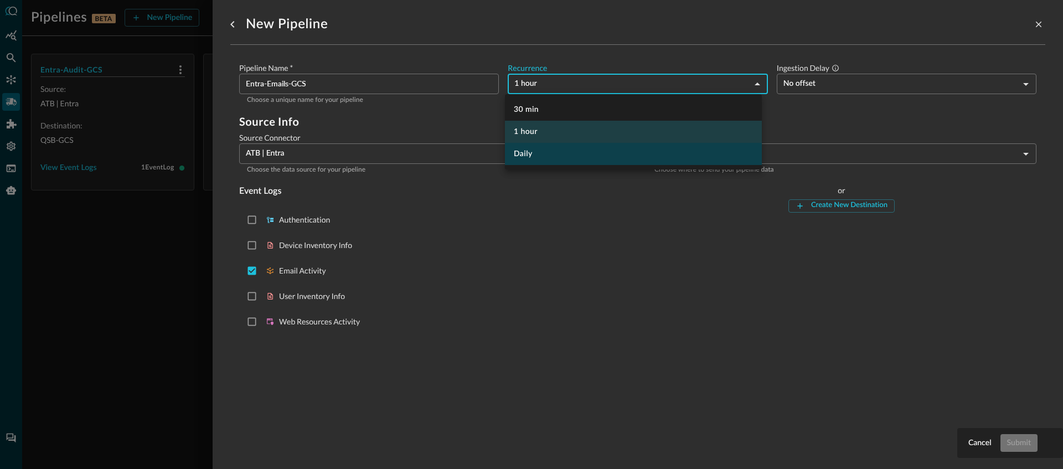
click at [554, 149] on li "Daily" at bounding box center [633, 154] width 257 height 22
type input "DAY_1"
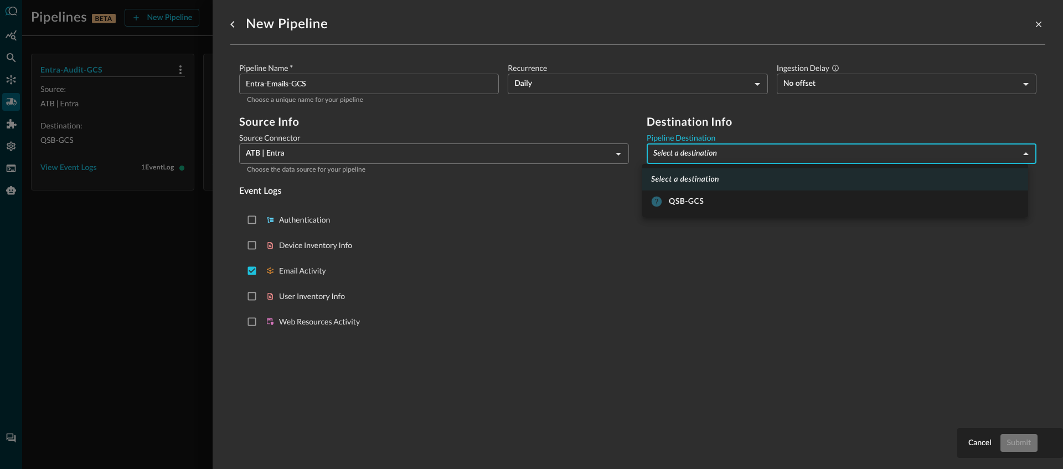
click at [679, 153] on body "Pipelines BETA New Pipeline Manage Destinations ( 1 ) Help Logout JR Entra-Audi…" at bounding box center [531, 234] width 1063 height 469
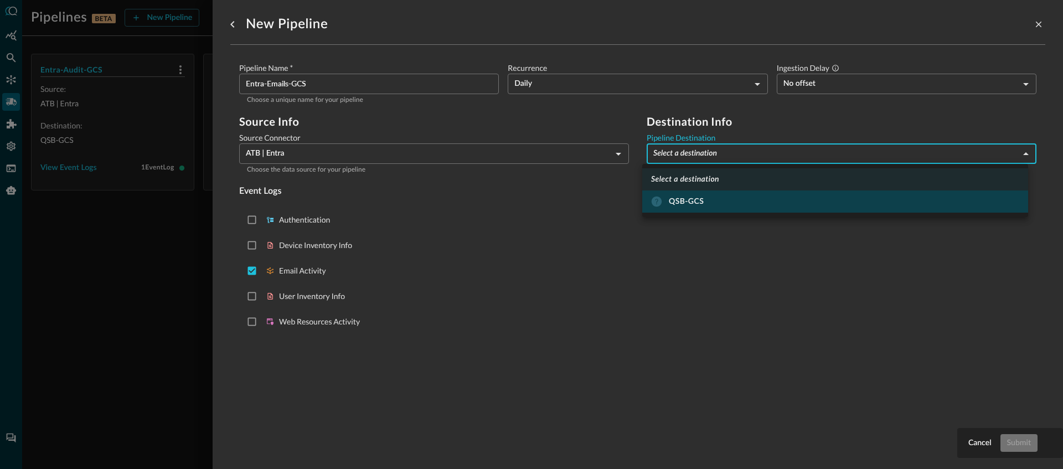
click at [686, 190] on li "QSB-GCS" at bounding box center [835, 201] width 386 height 22
type input "9"
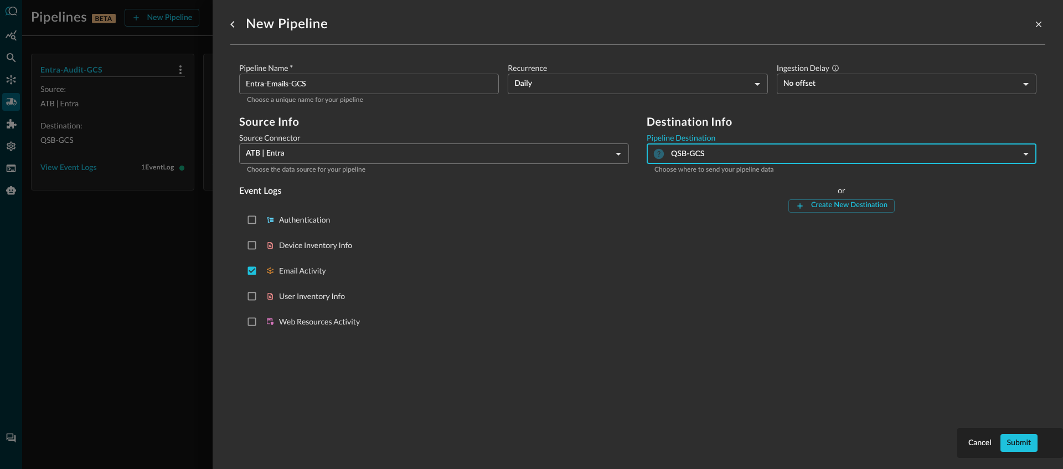
click at [595, 225] on div "Authentication Device Inventory Info Email Activity User Inventory Info Web Res…" at bounding box center [434, 271] width 390 height 136
click at [1025, 436] on div "Submit" at bounding box center [1019, 443] width 24 height 14
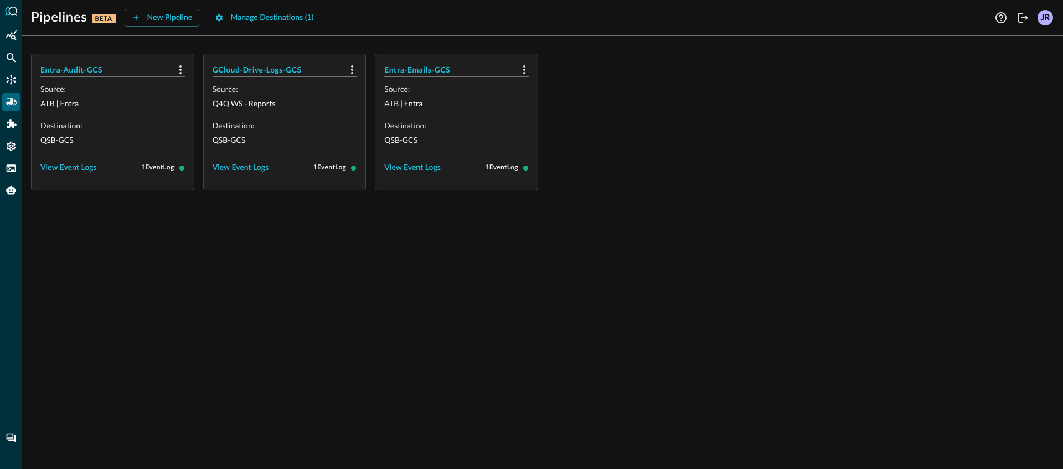
click at [639, 252] on div "Entra-Audit-GCS Source: ATB | Entra Destination: QSB-GCS View Event Logs 1 Even…" at bounding box center [542, 257] width 1041 height 424
click at [173, 21] on div "New Pipeline" at bounding box center [169, 18] width 45 height 14
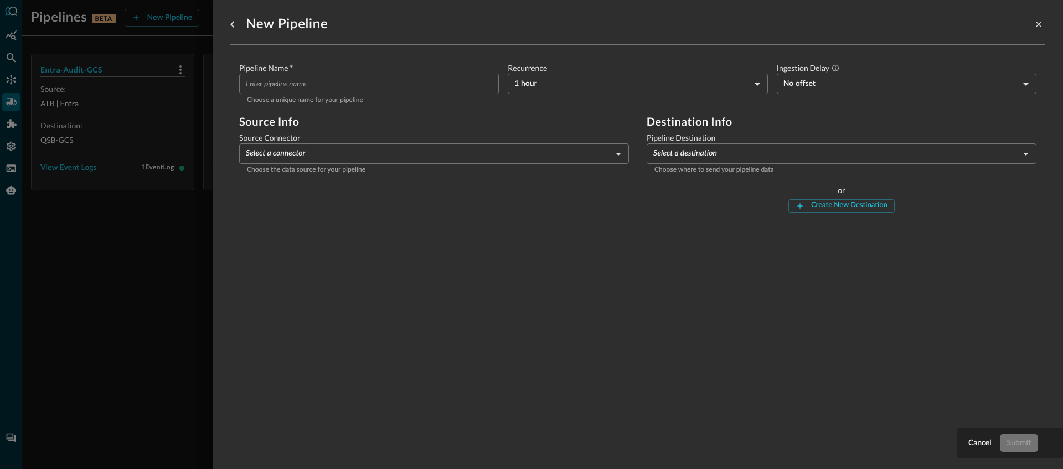
click at [390, 94] on input "Pipeline Name   *" at bounding box center [372, 84] width 253 height 20
type input "Entra-Auth-GCS"
click at [279, 144] on body "Pipelines BETA New Pipeline Manage Destinations ( 1 ) Help Logout JR Entra-Audi…" at bounding box center [531, 234] width 1063 height 469
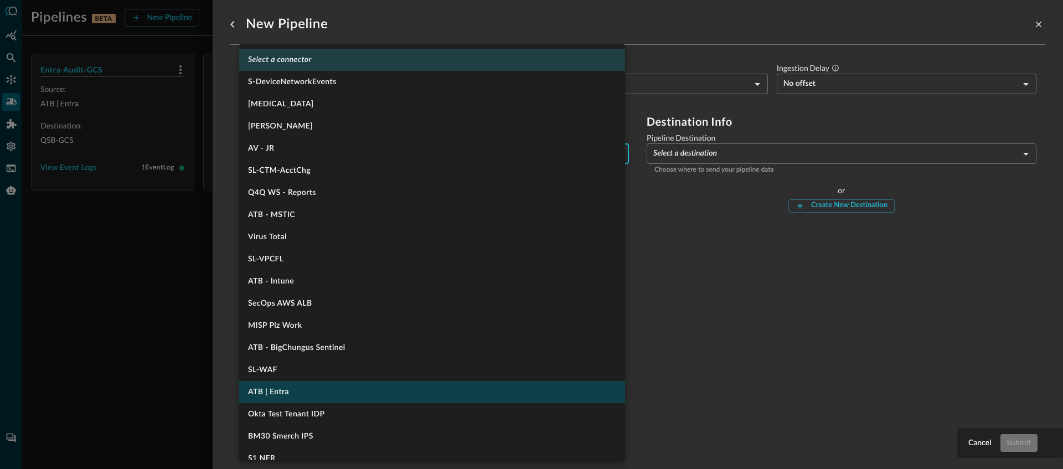
click at [311, 384] on li "ATB | Entra" at bounding box center [432, 392] width 386 height 22
type input "1334"
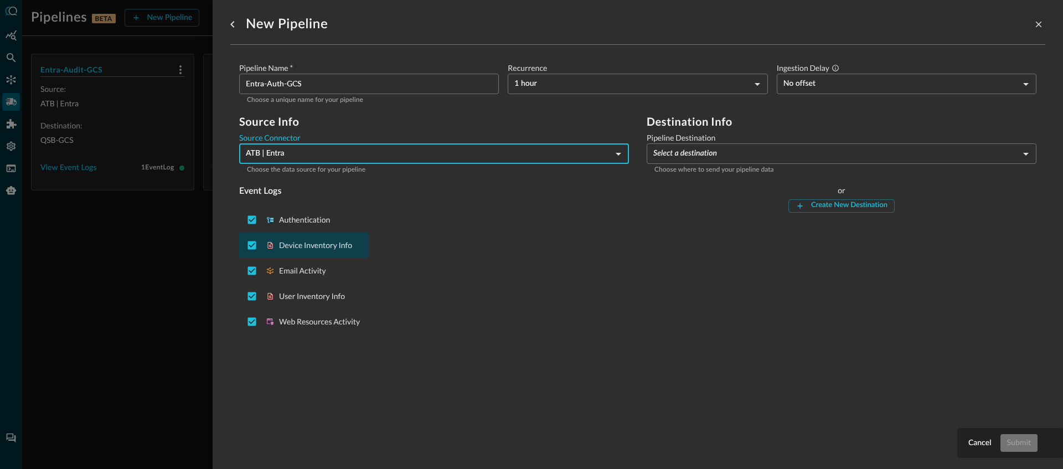
click at [312, 244] on p "Device Inventory Info" at bounding box center [319, 245] width 81 height 11
checkbox input "false"
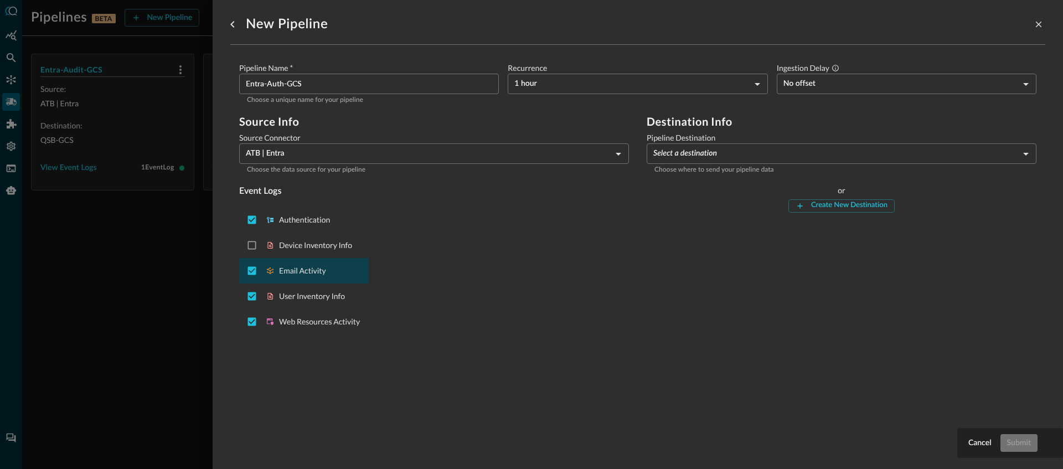
click at [303, 266] on p "Email Activity" at bounding box center [319, 270] width 81 height 11
checkbox input "false"
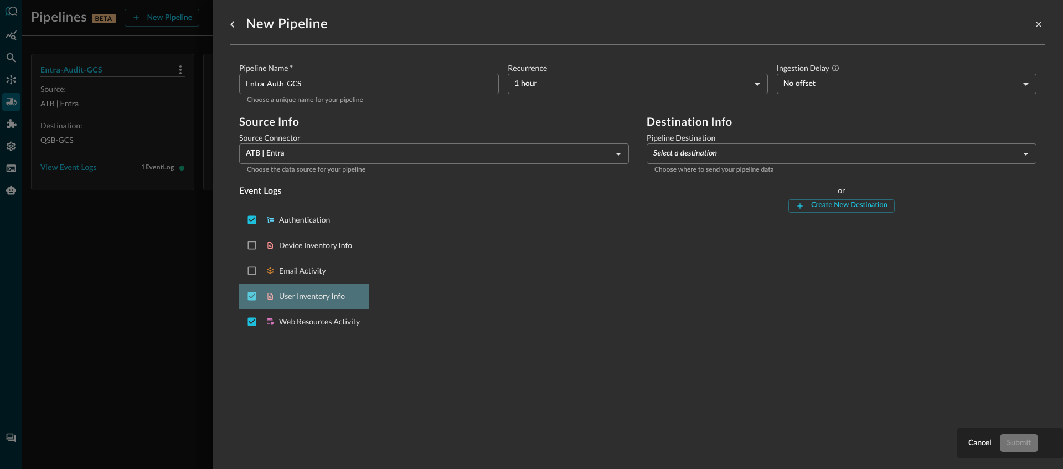
click at [311, 301] on p "User Inventory Info" at bounding box center [319, 296] width 81 height 11
checkbox input "false"
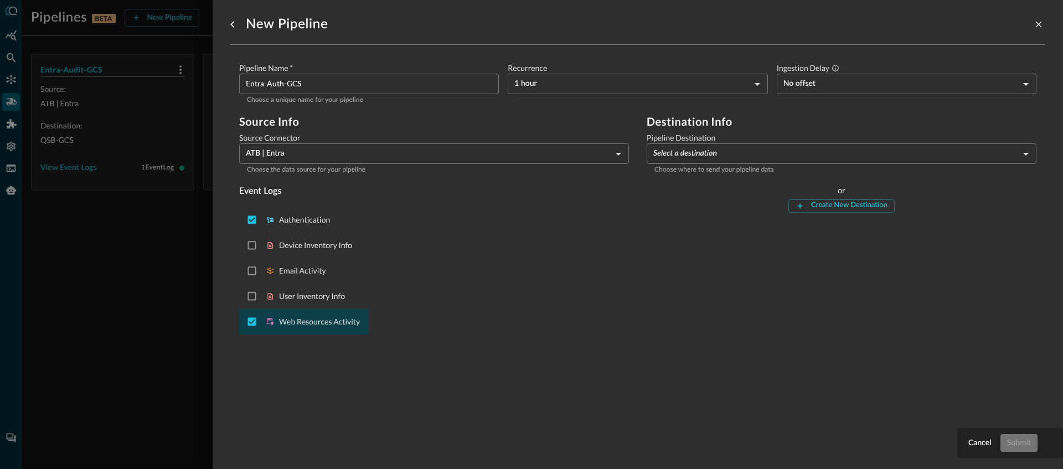
click at [320, 324] on p "Web Resources Activity" at bounding box center [319, 321] width 81 height 11
checkbox input "false"
click at [660, 89] on body "Pipelines BETA New Pipeline Manage Destinations ( 1 ) Help Logout JR Entra-Audi…" at bounding box center [531, 234] width 1063 height 469
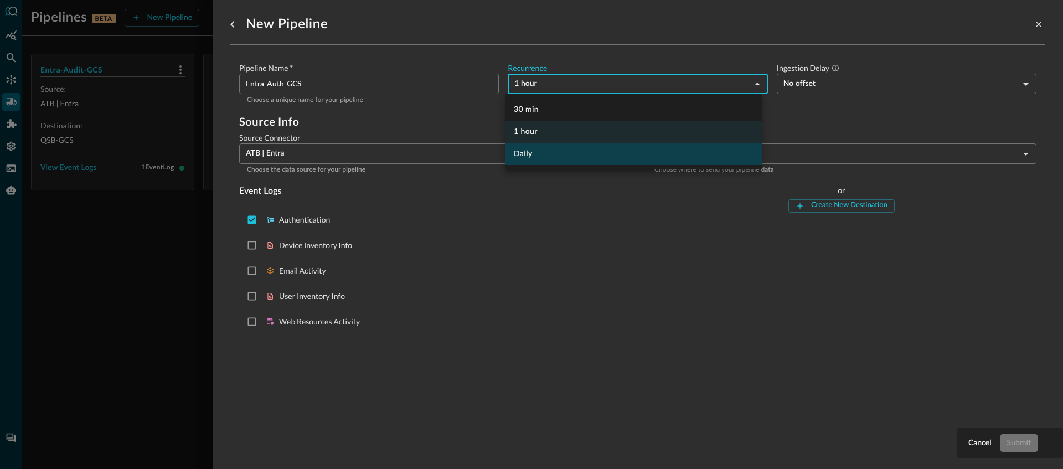
click at [529, 156] on li "Daily" at bounding box center [633, 154] width 257 height 22
type input "DAY_1"
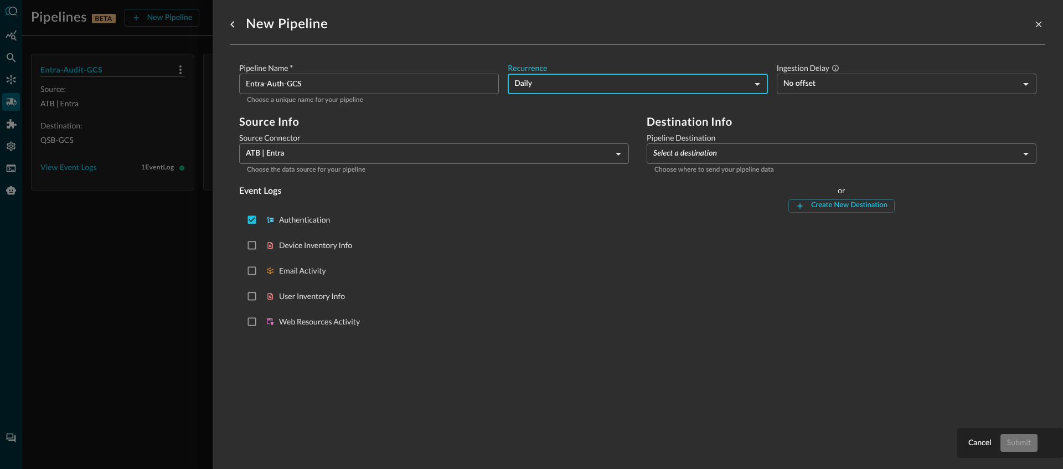
click at [354, 90] on input "Entra-Auth-GCS" at bounding box center [372, 84] width 253 height 20
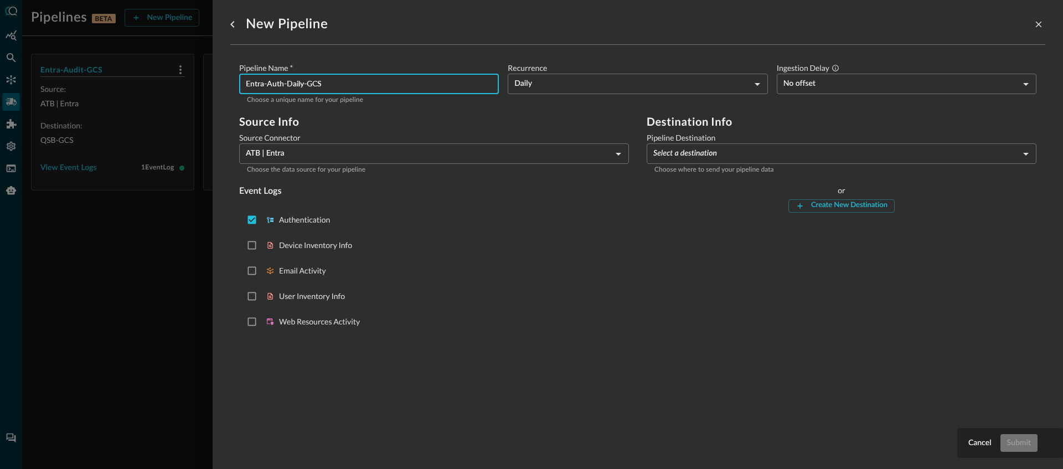
type input "Entra-Auth-Daily-GCS"
click at [673, 155] on body "Pipelines BETA New Pipeline Manage Destinations ( 1 ) Help Logout JR Entra-Audi…" at bounding box center [531, 234] width 1063 height 469
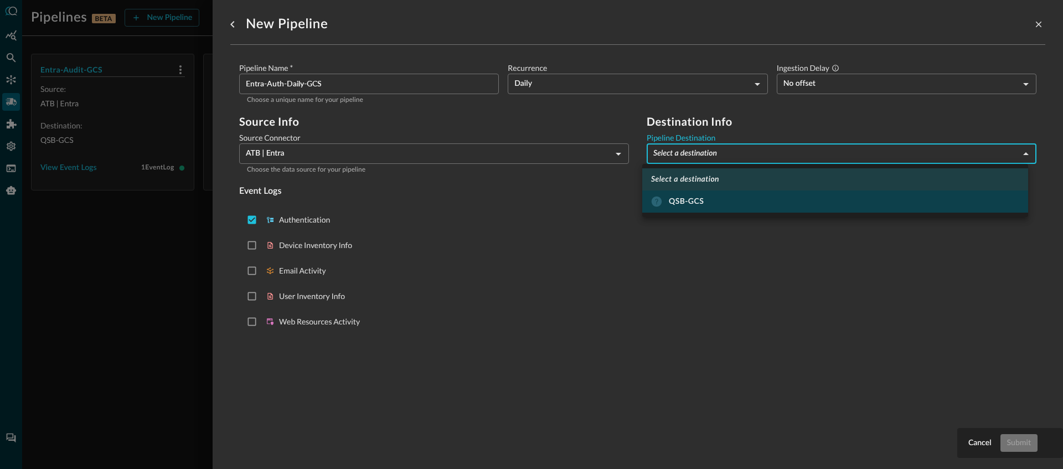
click at [681, 204] on div "QSB-GCS" at bounding box center [677, 201] width 53 height 11
type input "9"
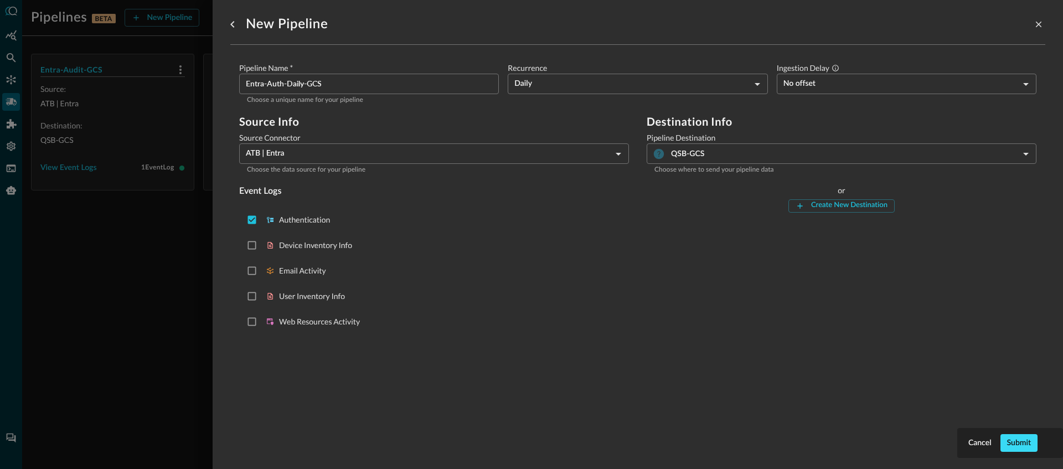
click at [1027, 440] on div "Submit" at bounding box center [1019, 443] width 24 height 14
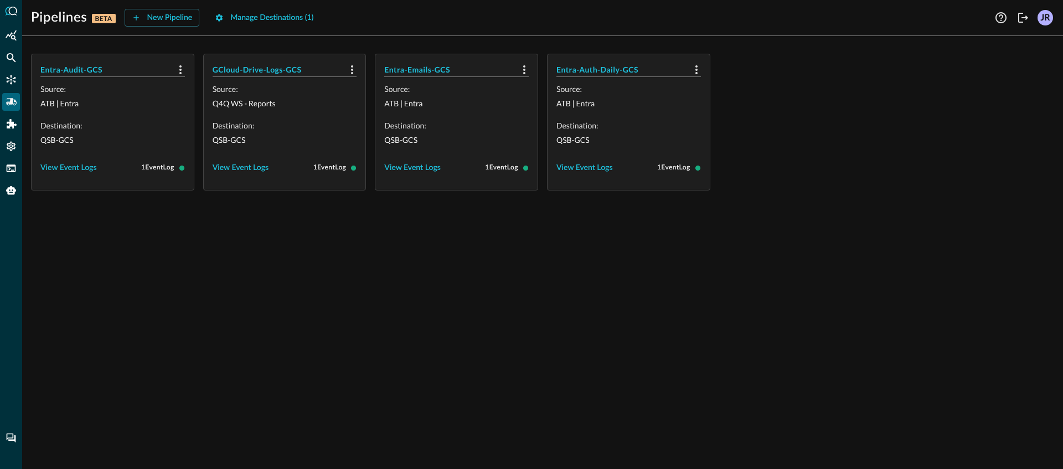
drag, startPoint x: 549, startPoint y: 325, endPoint x: 534, endPoint y: 322, distance: 15.2
click at [549, 325] on div "Entra-Audit-GCS Source: ATB | Entra Destination: QSB-GCS View Event Logs 1 Even…" at bounding box center [542, 257] width 1041 height 424
click at [545, 278] on div "Entra-Audit-GCS Source: ATB | Entra Destination: QSB-GCS View Event Logs 1 Even…" at bounding box center [542, 257] width 1041 height 424
click at [249, 8] on div "Pipelines BETA New Pipeline Manage Destinations ( 1 ) Help Logout JR" at bounding box center [542, 13] width 1041 height 27
click at [257, 18] on div "Manage Destinations ( 1 )" at bounding box center [271, 18] width 83 height 14
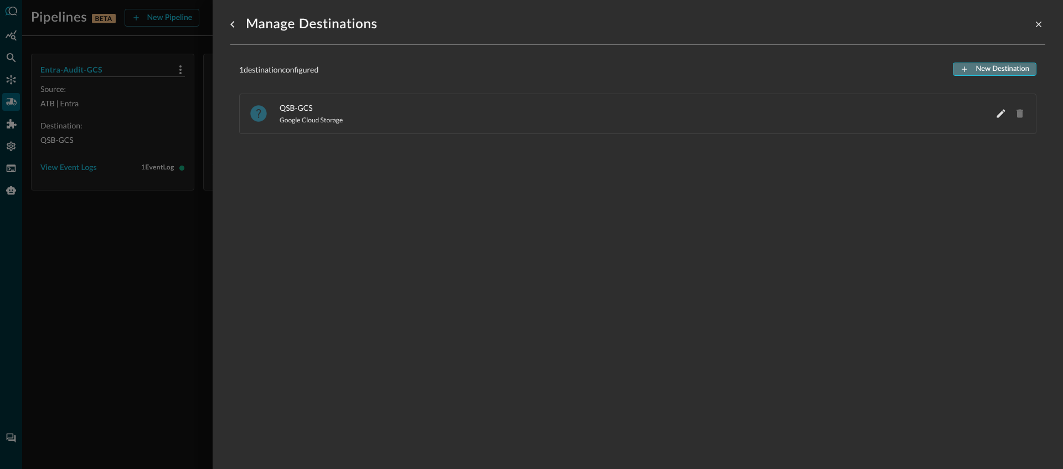
click at [976, 74] on div "New Destination" at bounding box center [1002, 69] width 54 height 13
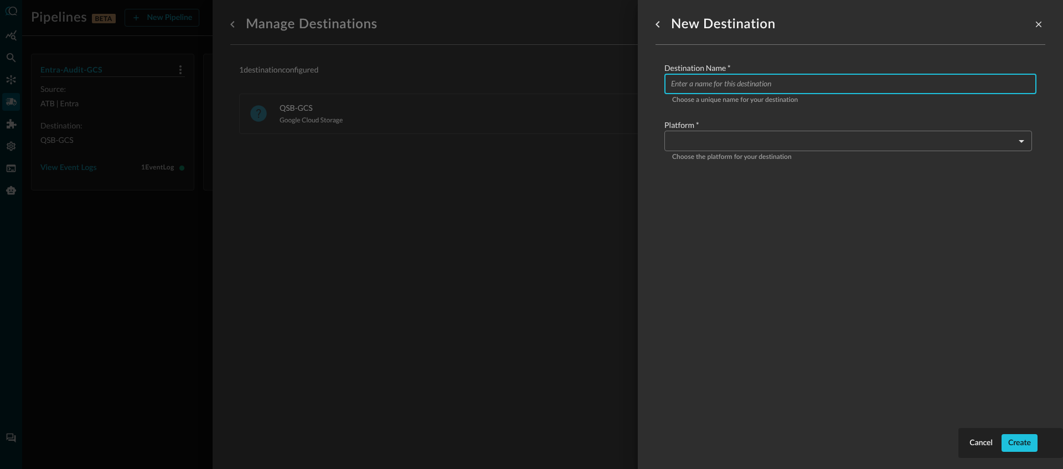
click at [695, 86] on input "Configure pipeline destination" at bounding box center [853, 84] width 365 height 20
type input "QSB-ADLSv2"
click at [727, 142] on body "Pipelines BETA New Pipeline Manage Destinations ( 1 ) Help Logout JR Entra-Audi…" at bounding box center [531, 234] width 1063 height 469
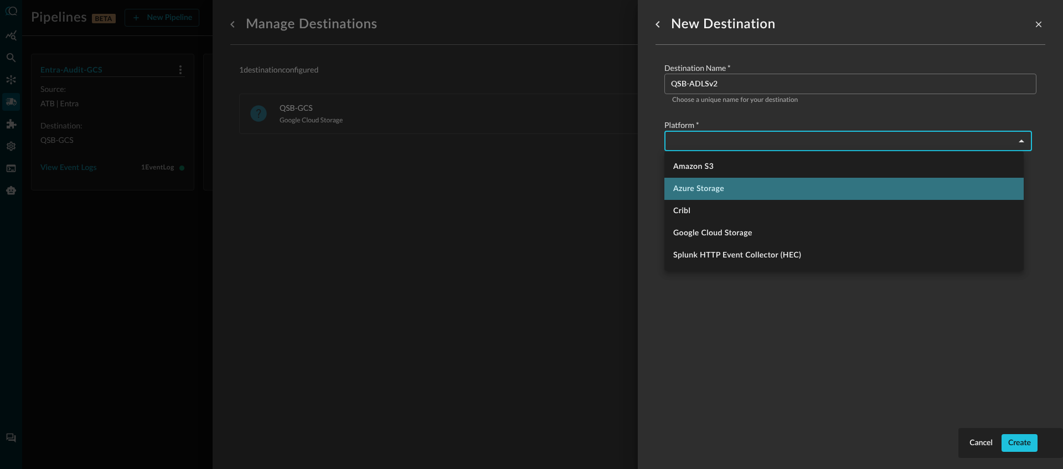
click at [725, 189] on li "Azure Storage" at bounding box center [843, 189] width 359 height 22
type input "azure_storage"
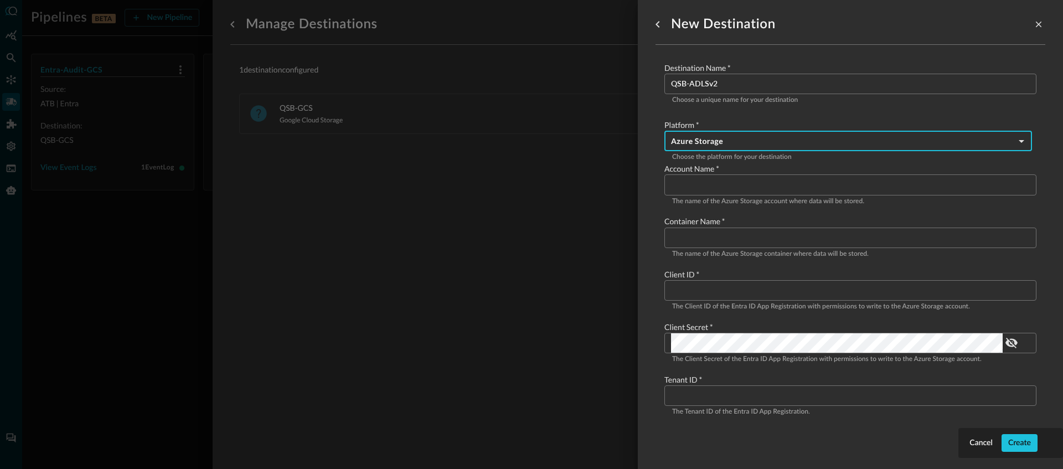
click at [734, 187] on input "Configure pipeline destination" at bounding box center [853, 184] width 365 height 20
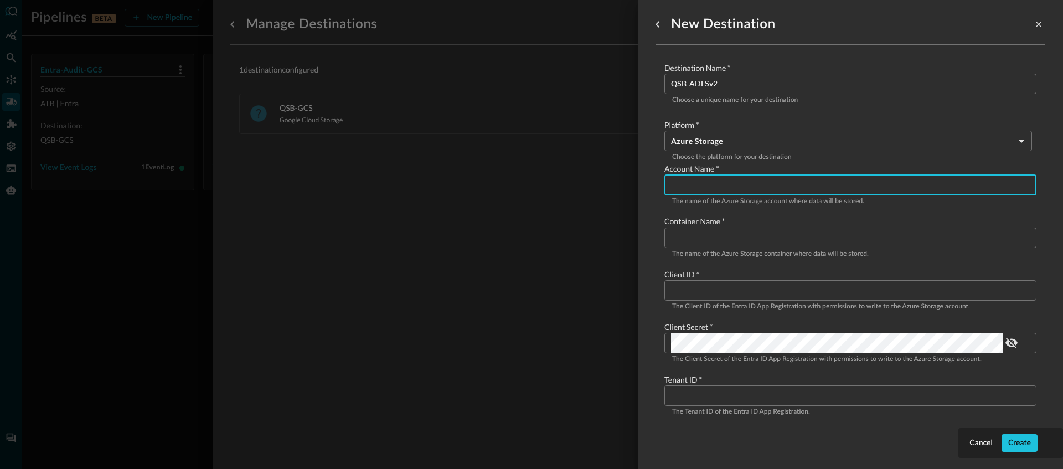
paste input "qsdplake"
type input "qsdplake"
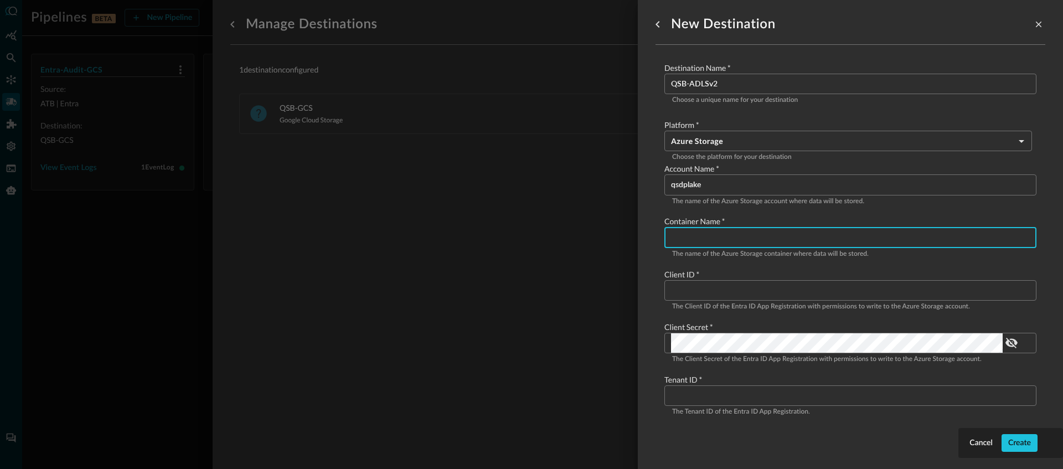
paste input "thepipelines"
type input "thepipelines"
paste input "52d8ea3c-eda3-4a26-9cf8-346bbaf8fa5d"
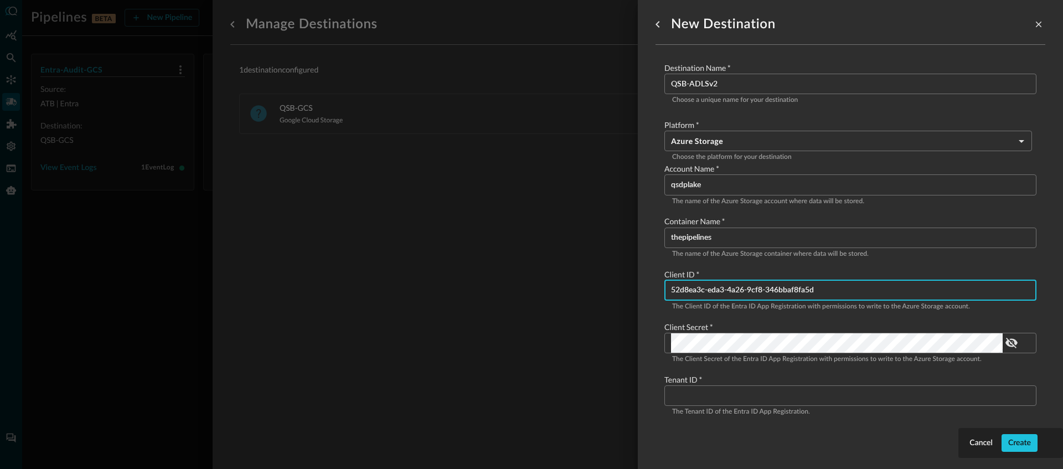
type input "52d8ea3c-eda3-4a26-9cf8-346bbaf8fa5d"
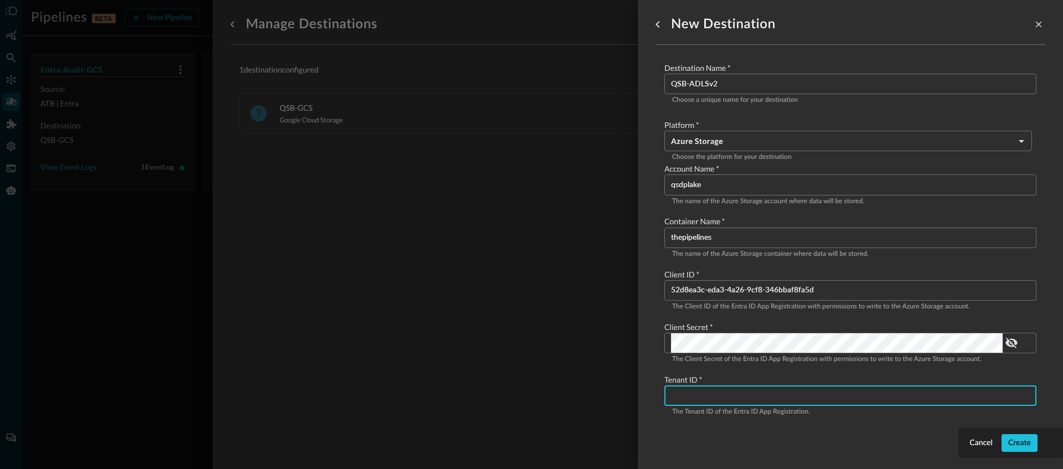
paste input "11925307-86e5-4a24-ac99-31d7c159ad2b"
type input "11925307-86e5-4a24-ac99-31d7c159ad2b"
click at [1025, 443] on div "Destination Name   * QSB-ADLSv2 ​ Choose a unique name for your destination Pla…" at bounding box center [850, 245] width 390 height 400
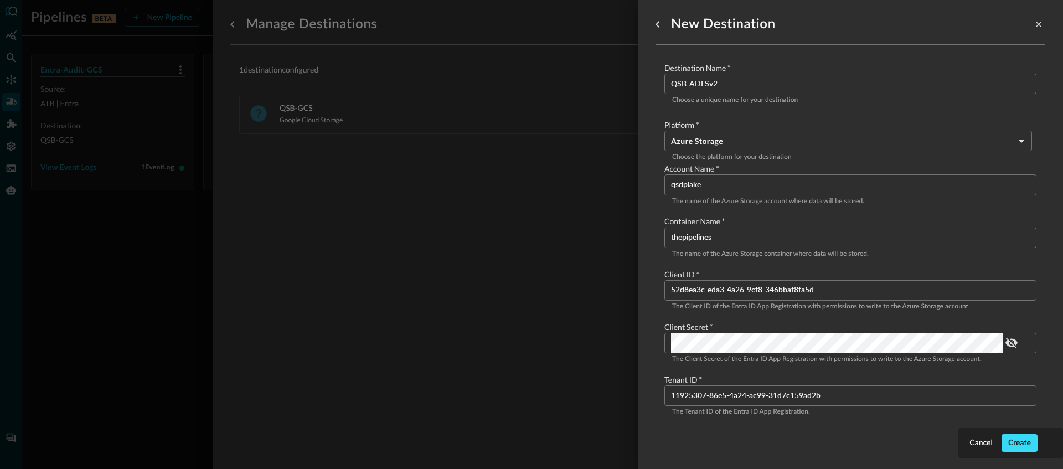
click at [1024, 445] on div "Create" at bounding box center [1019, 443] width 23 height 14
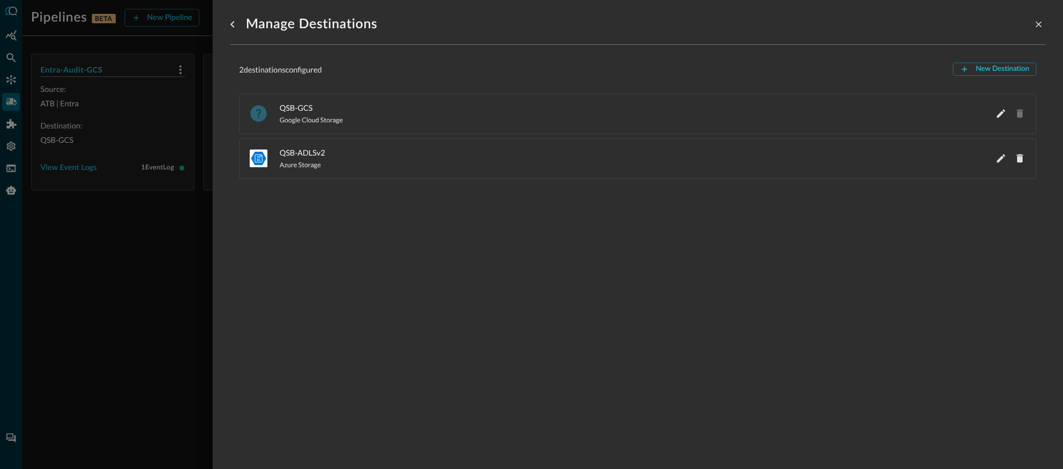
click at [416, 225] on div "Manage Destinations 2 destination s configured New Destination QSB-GCS Google C…" at bounding box center [637, 228] width 815 height 456
click at [307, 243] on div "Manage Destinations 2 destination s configured New Destination QSB-GCS Google C…" at bounding box center [637, 228] width 815 height 456
click at [132, 246] on div at bounding box center [531, 234] width 1063 height 469
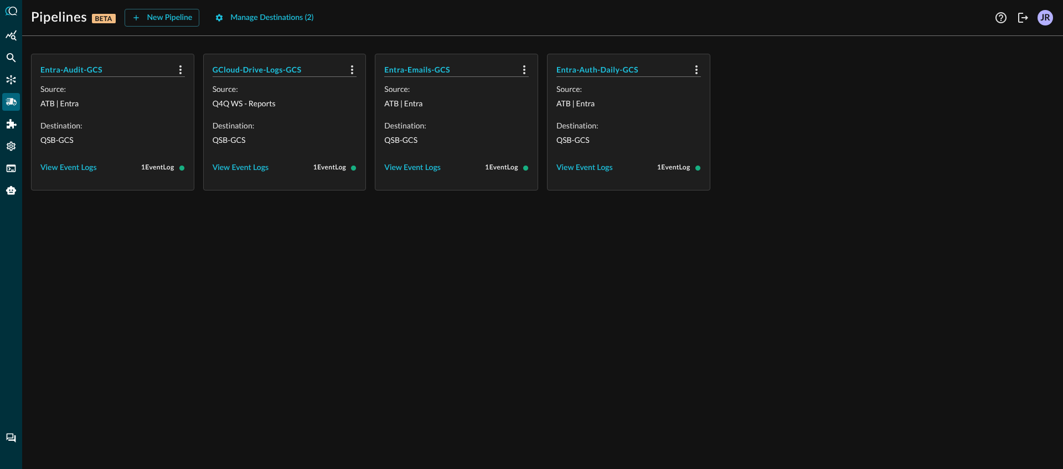
click at [309, 272] on div "Entra-Audit-GCS Source: ATB | Entra Destination: QSB-GCS View Event Logs 1 Even…" at bounding box center [542, 257] width 1041 height 424
click at [134, 20] on icon "button" at bounding box center [136, 17] width 9 height 9
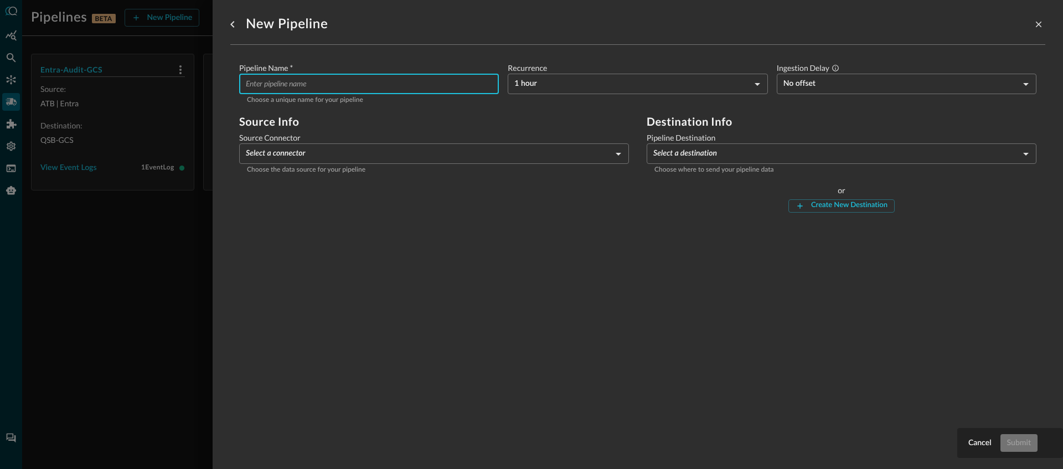
click at [350, 84] on input "Pipeline Name   *" at bounding box center [372, 84] width 253 height 20
click at [363, 144] on body "Pipelines BETA New Pipeline Manage Destinations ( 2 ) Help Logout JR Entra-Audi…" at bounding box center [531, 234] width 1063 height 469
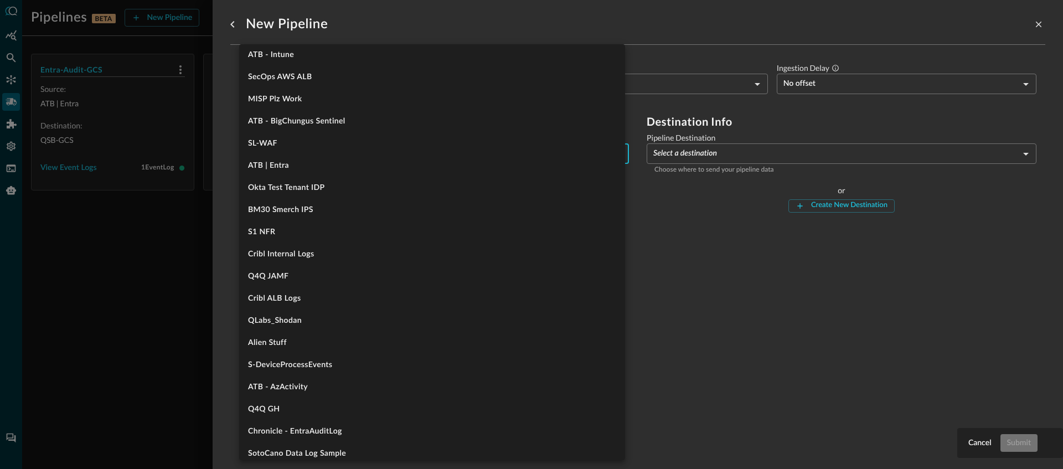
scroll to position [234, 0]
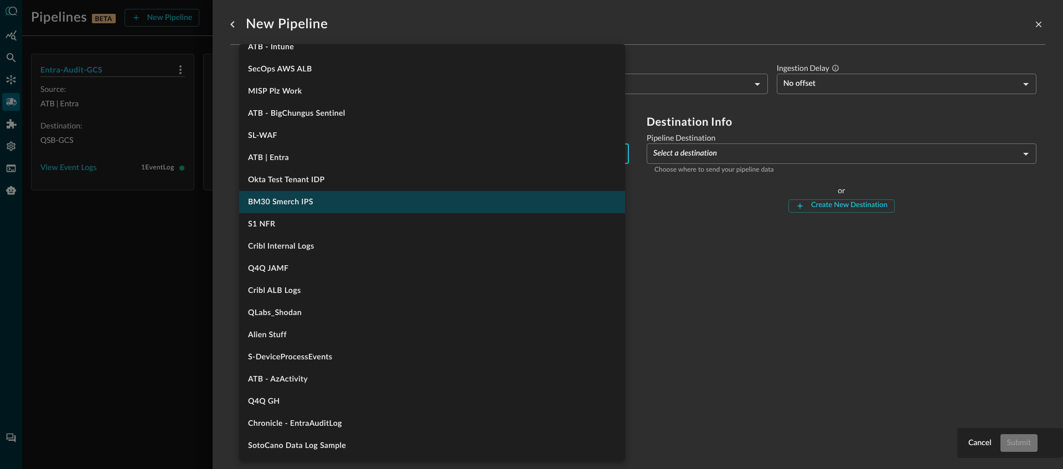
click at [356, 210] on li "BM30 Smerch IPS" at bounding box center [432, 202] width 386 height 22
type input "1378"
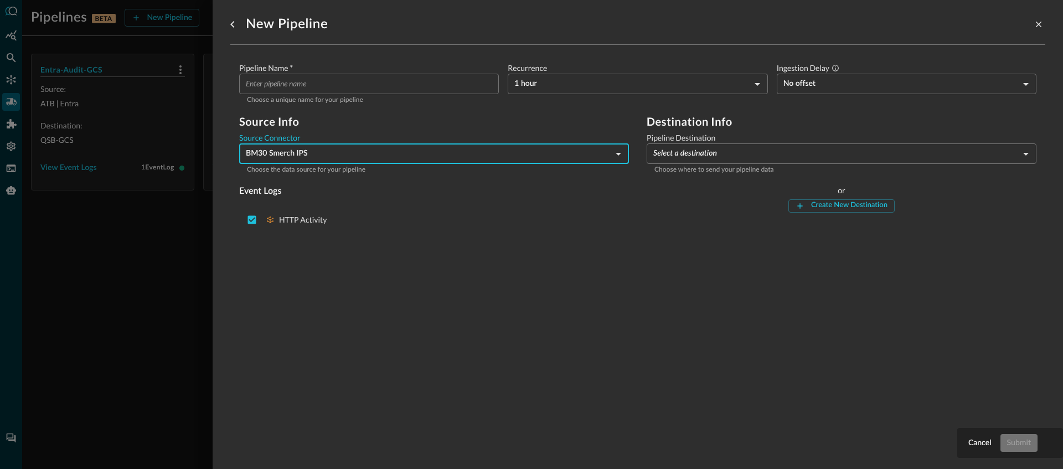
click at [361, 85] on input "Pipeline Name   *" at bounding box center [372, 84] width 253 height 20
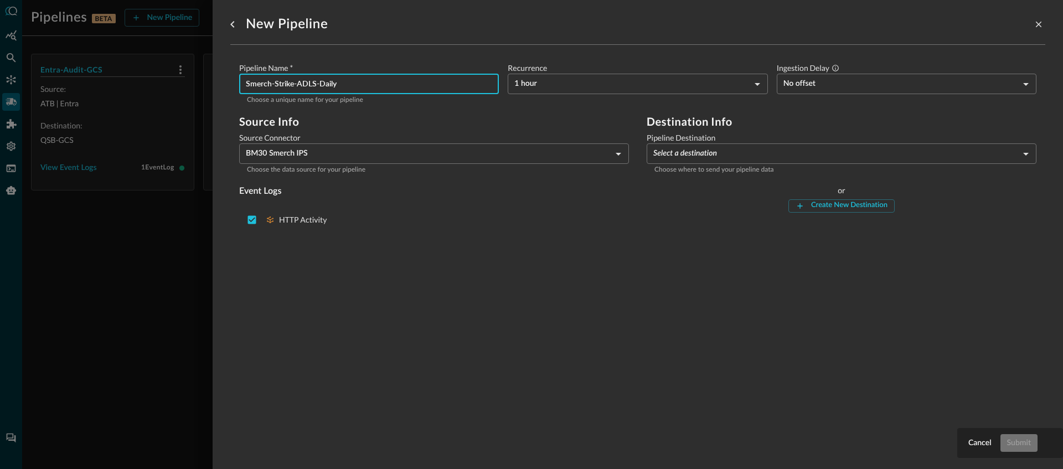
type input "Smerch-Strike-ADLS-Daily"
click at [545, 87] on body "Pipelines BETA New Pipeline Manage Destinations ( 2 ) Help Logout JR Entra-Audi…" at bounding box center [531, 234] width 1063 height 469
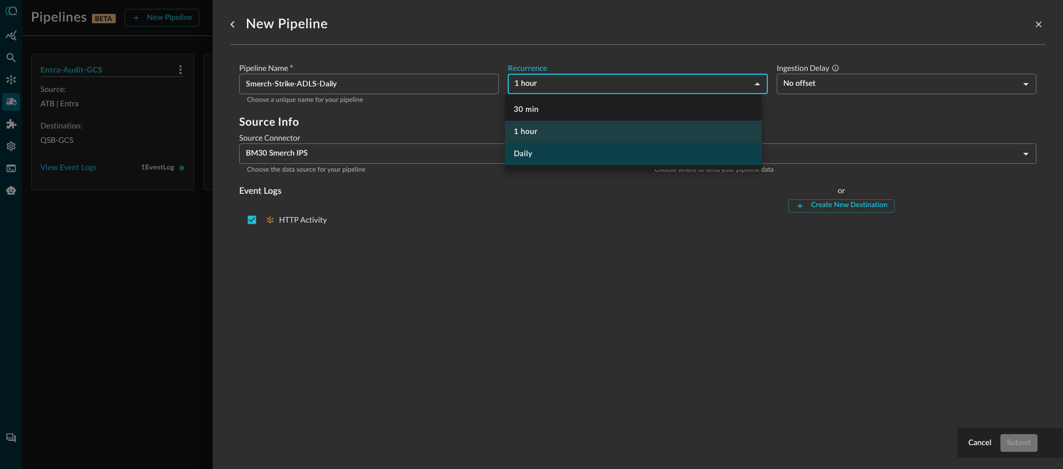
click at [539, 149] on li "Daily" at bounding box center [633, 154] width 257 height 22
type input "DAY_1"
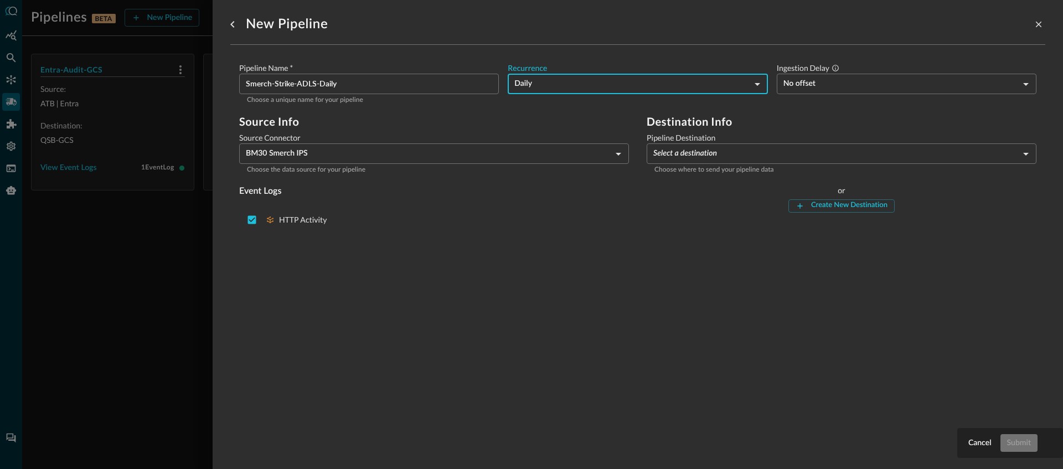
click at [711, 160] on body "Pipelines BETA New Pipeline Manage Destinations ( 2 ) Help Logout JR Entra-Audi…" at bounding box center [531, 234] width 1063 height 469
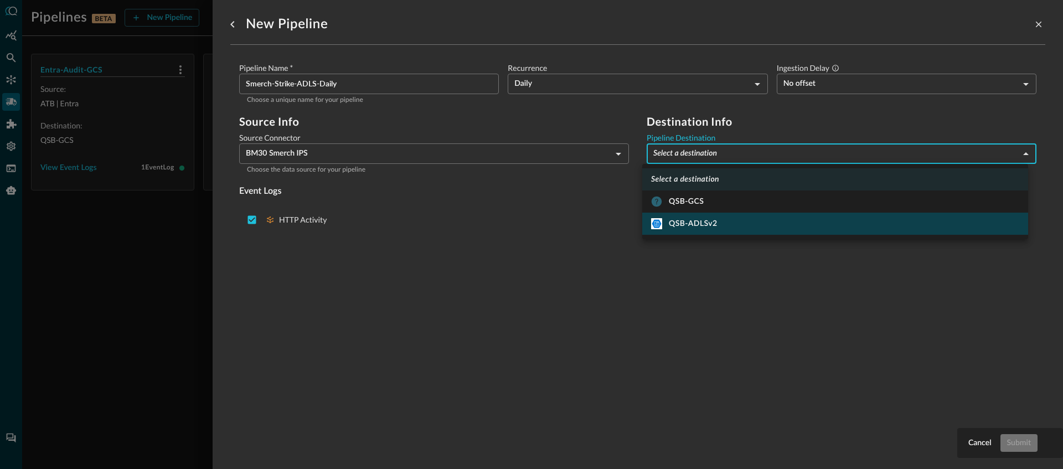
click at [695, 225] on div "QSB-ADLSv2" at bounding box center [684, 223] width 66 height 11
type input "10"
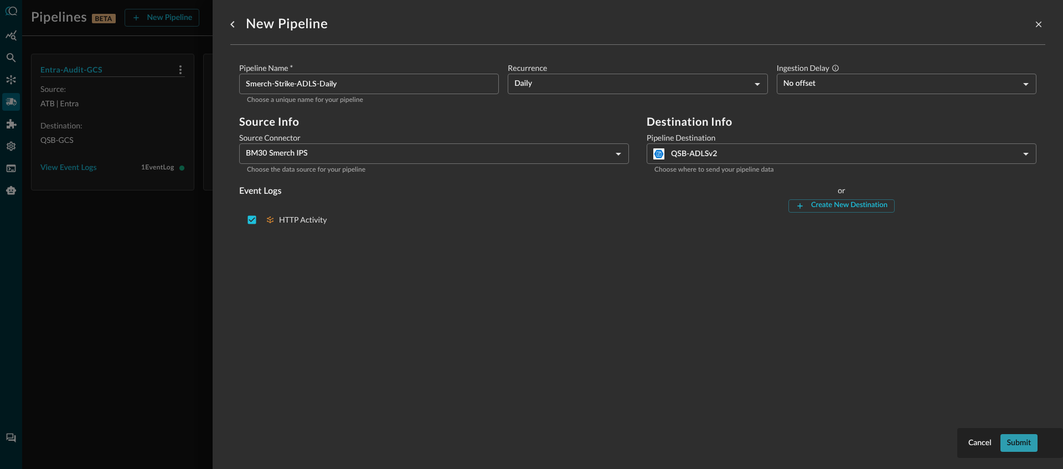
click at [1030, 450] on button "Submit" at bounding box center [1018, 443] width 37 height 18
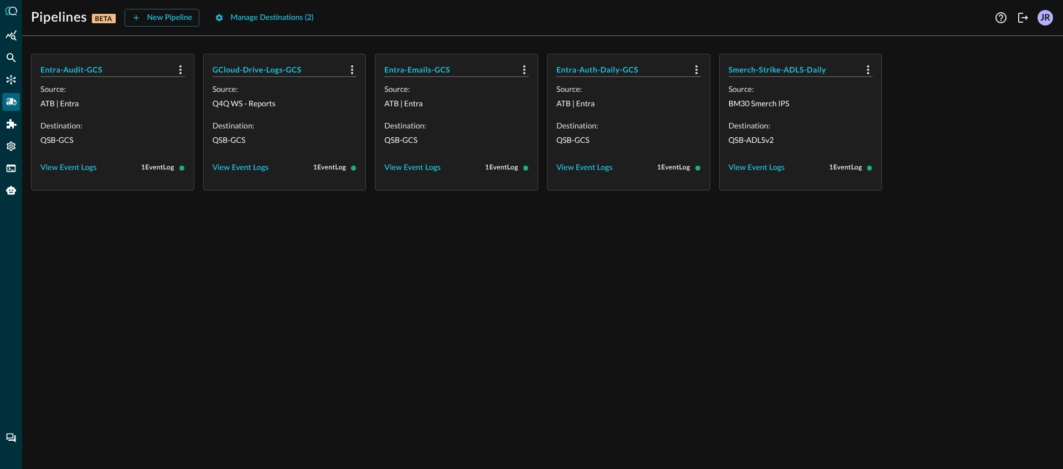
click at [604, 376] on div "Entra-Audit-GCS Source: ATB | Entra Destination: QSB-GCS View Event Logs 1 Even…" at bounding box center [542, 257] width 1041 height 424
click at [757, 166] on div "View Event Logs" at bounding box center [757, 168] width 56 height 14
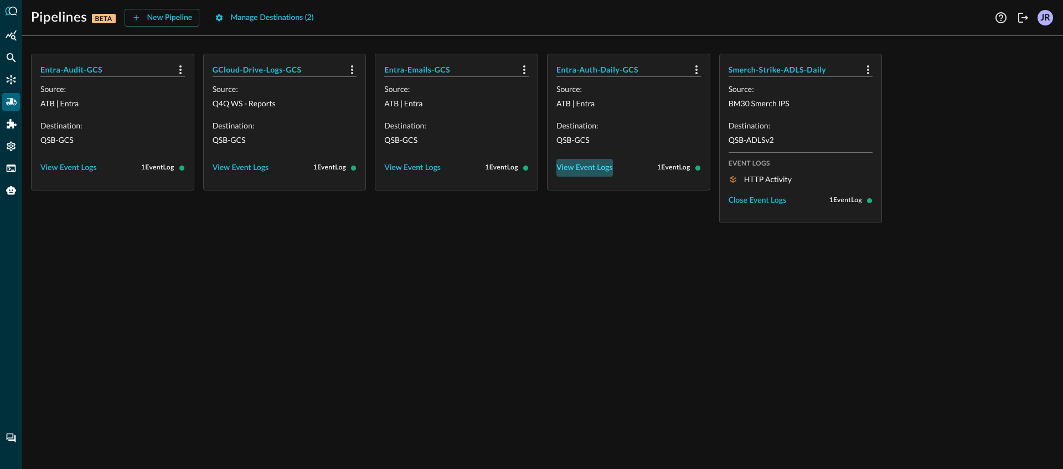
click at [605, 166] on div "View Event Logs" at bounding box center [584, 168] width 56 height 14
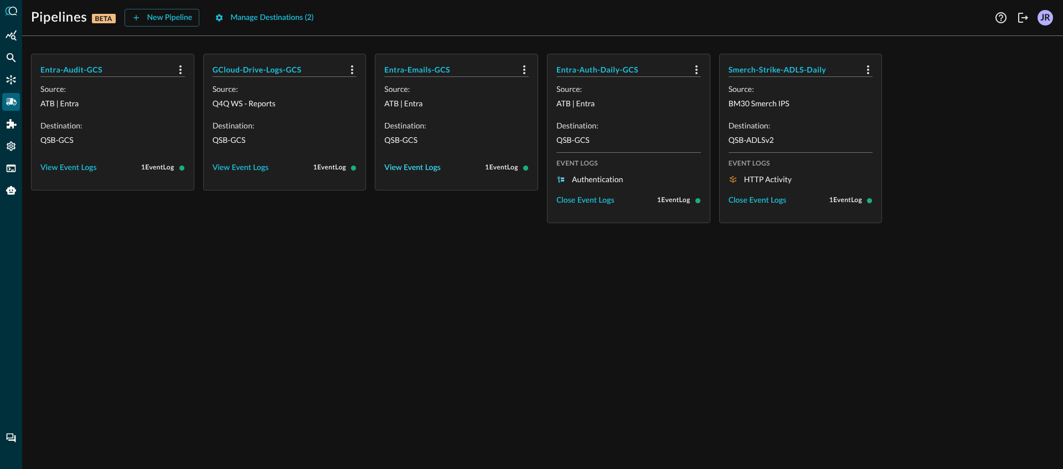
click at [426, 166] on div "View Event Logs" at bounding box center [412, 168] width 56 height 14
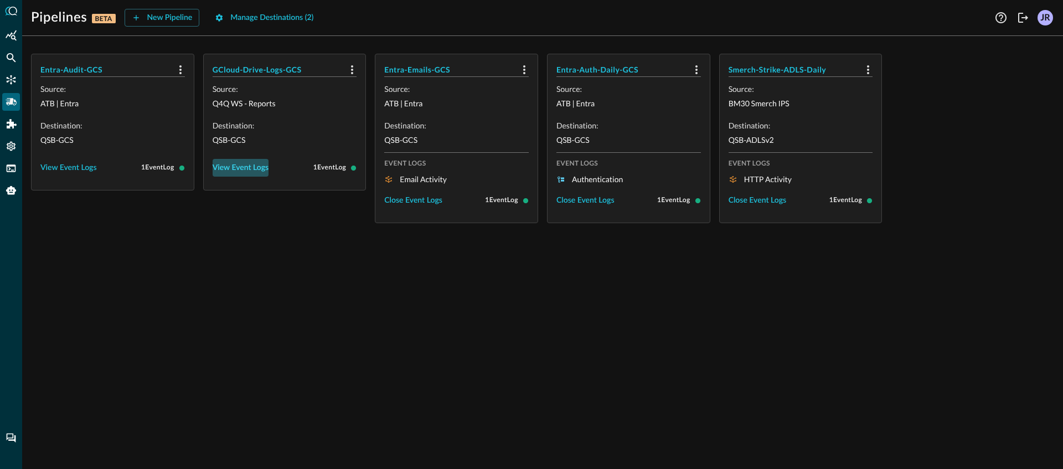
click at [257, 171] on div "View Event Logs" at bounding box center [241, 168] width 56 height 14
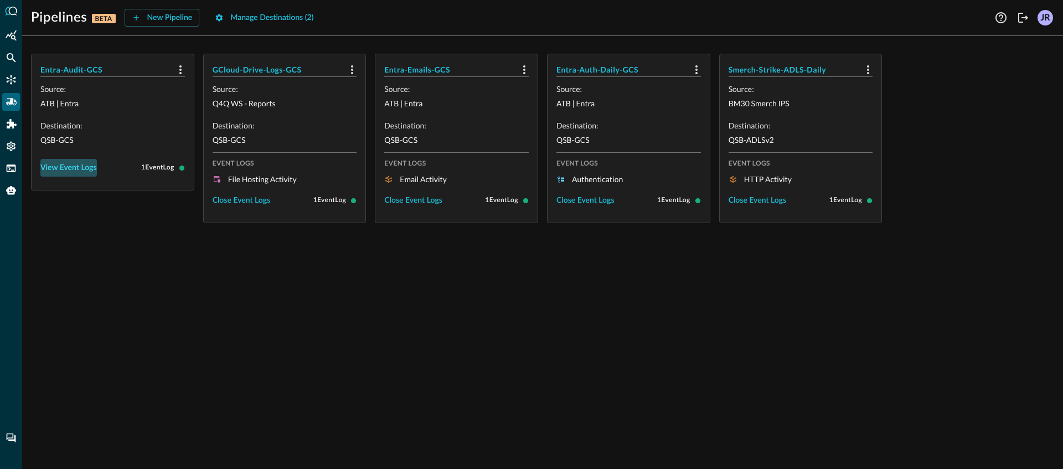
click at [64, 171] on div "View Event Logs" at bounding box center [68, 168] width 56 height 14
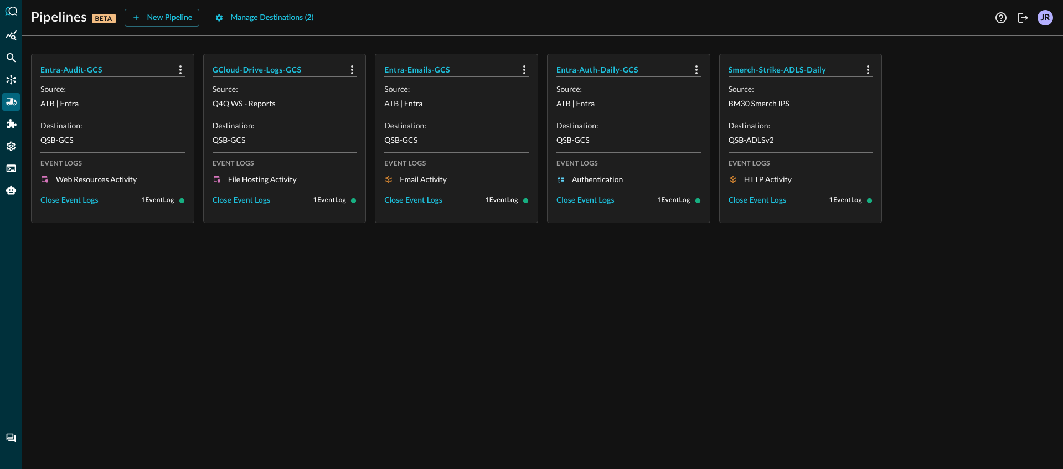
click at [231, 310] on div "Entra-Audit-GCS Source: ATB | Entra Destination: QSB-GCS Event Logs Web Resourc…" at bounding box center [542, 257] width 1041 height 424
click at [148, 24] on div "New Pipeline" at bounding box center [169, 18] width 45 height 14
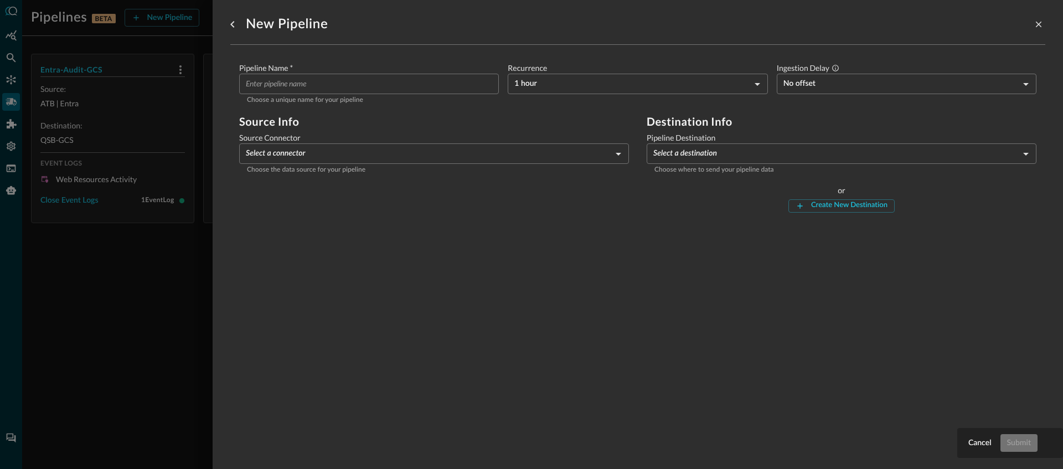
click at [327, 85] on input "Pipeline Name   *" at bounding box center [372, 84] width 253 height 20
click at [332, 147] on body "Pipelines BETA New Pipeline Manage Destinations ( 2 ) Help Logout JR Entra-Audi…" at bounding box center [531, 234] width 1063 height 469
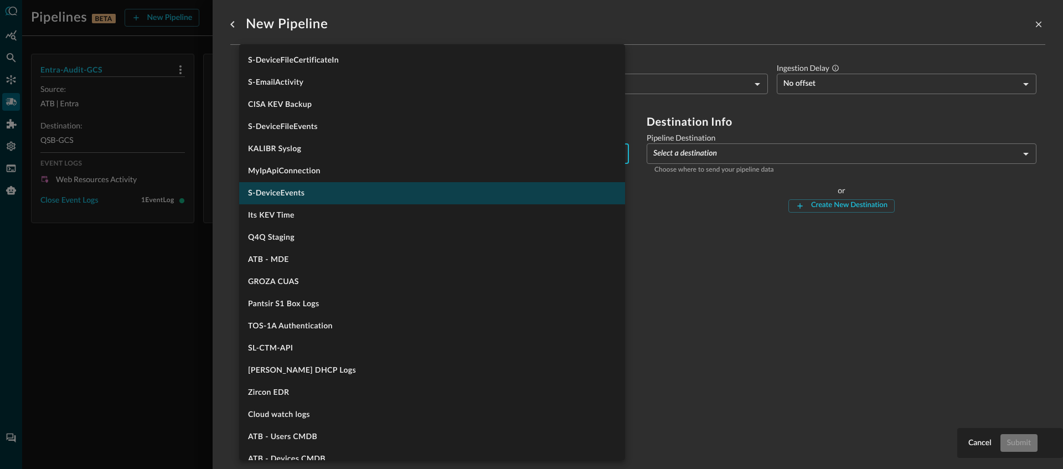
scroll to position [695, 0]
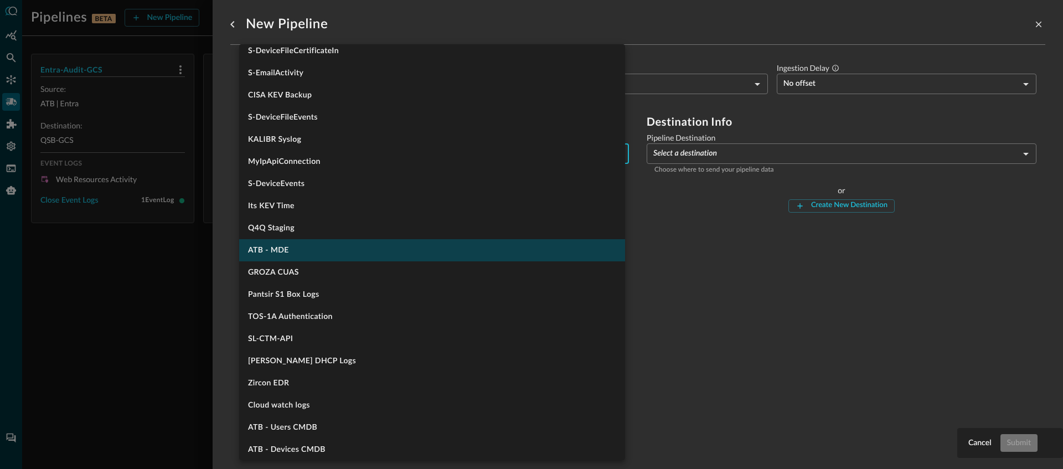
click at [331, 257] on li "ATB - MDE" at bounding box center [432, 250] width 386 height 22
type input "1329"
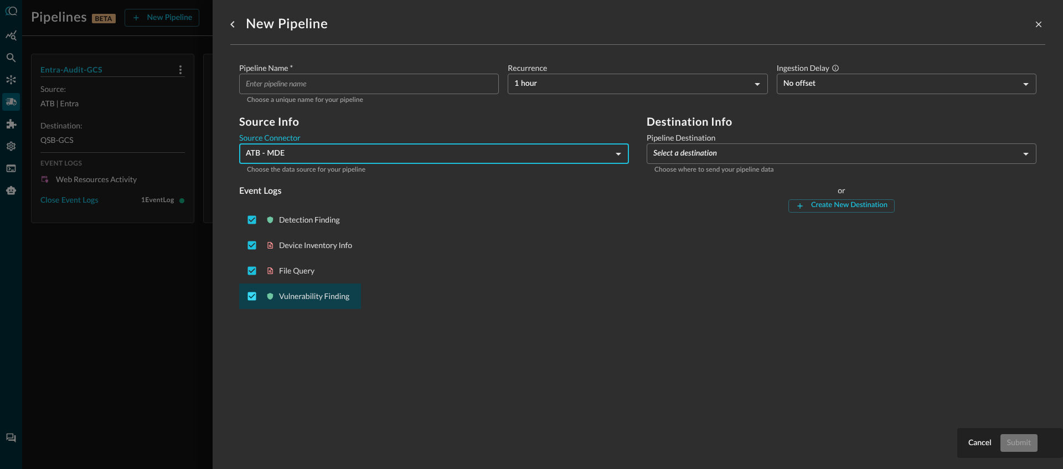
click at [253, 297] on input "Deselect Vulnerability Finding event type" at bounding box center [251, 296] width 21 height 21
checkbox input "false"
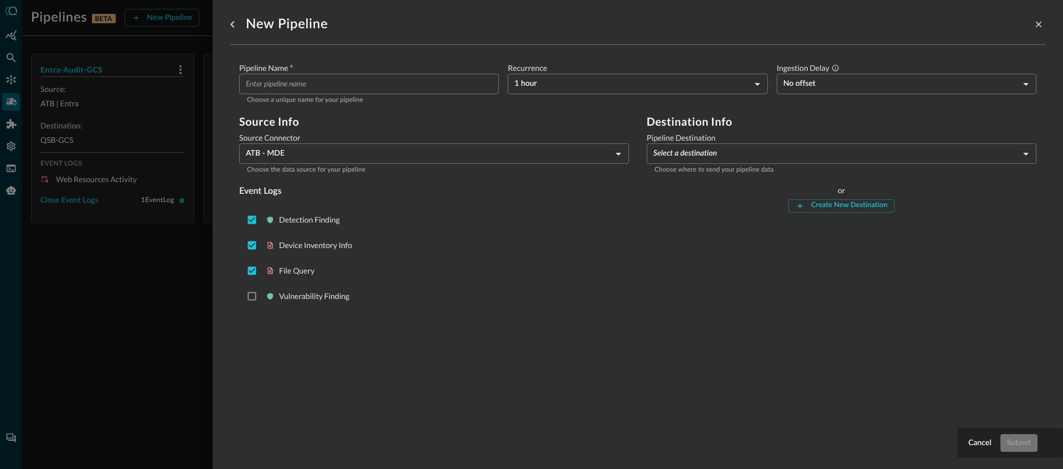
click at [302, 358] on div "New Pipeline Pipeline Name   * ​ Choose a unique name for your pipeline Recurre…" at bounding box center [637, 228] width 815 height 456
click at [250, 273] on input "Deselect File Query event type" at bounding box center [251, 270] width 21 height 21
checkbox input "false"
click at [252, 249] on input "Deselect Device Inventory Info event type" at bounding box center [251, 245] width 21 height 21
checkbox input "false"
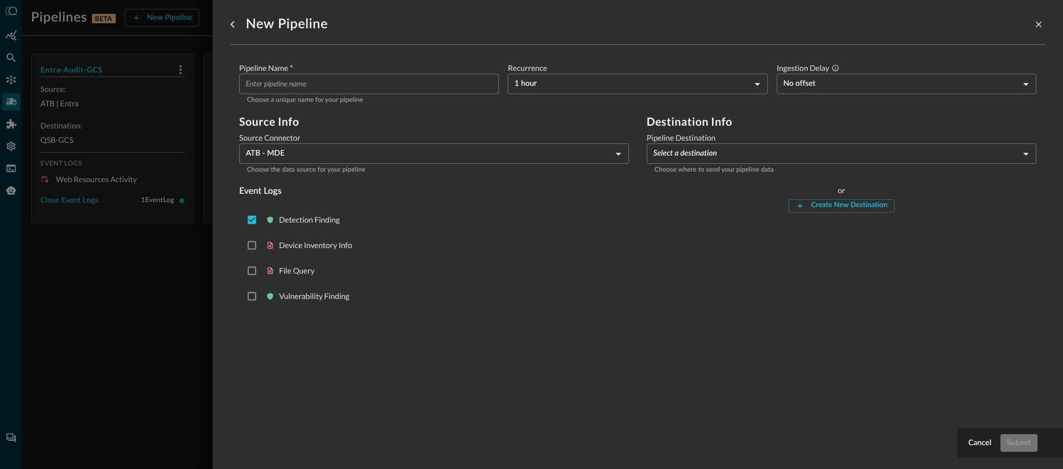
click at [312, 87] on input "Pipeline Name   *" at bounding box center [372, 84] width 253 height 20
type input "A"
type input "MDE-Daily-Alerts-ADLS"
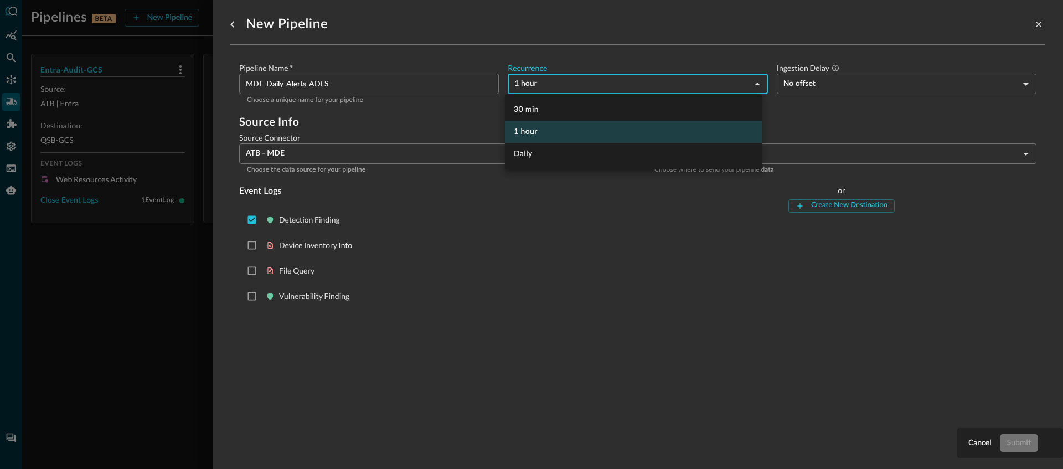
click at [623, 81] on body "Pipelines BETA New Pipeline Manage Destinations ( 2 ) Help Logout JR Entra-Audi…" at bounding box center [531, 234] width 1063 height 469
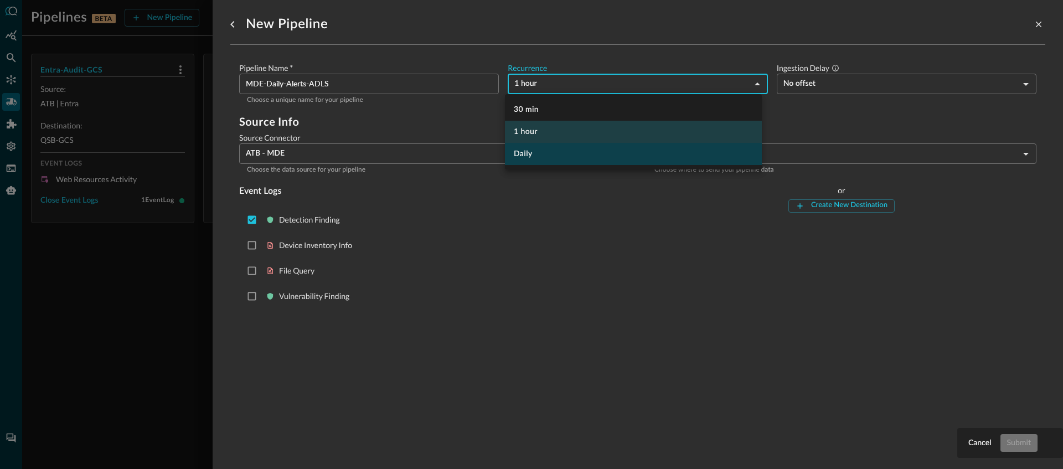
click at [534, 151] on li "Daily" at bounding box center [633, 154] width 257 height 22
type input "DAY_1"
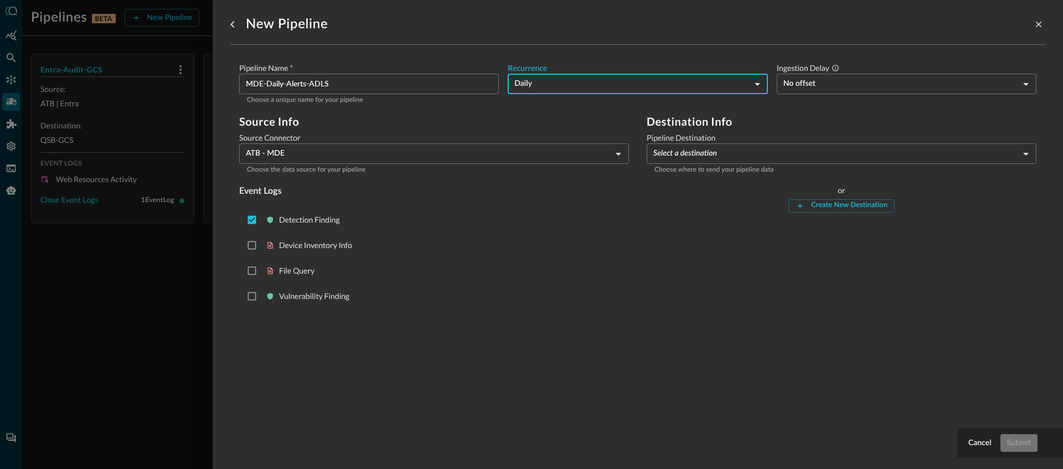
click at [760, 152] on body "Pipelines BETA New Pipeline Manage Destinations ( 2 ) Help Logout JR Entra-Audi…" at bounding box center [531, 234] width 1063 height 469
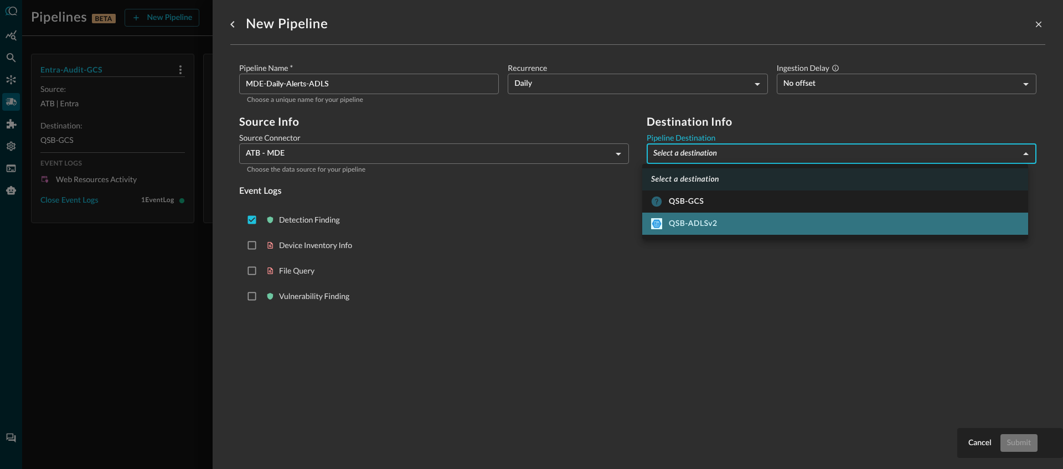
click at [699, 221] on div "QSB-ADLSv2" at bounding box center [684, 223] width 66 height 11
type input "10"
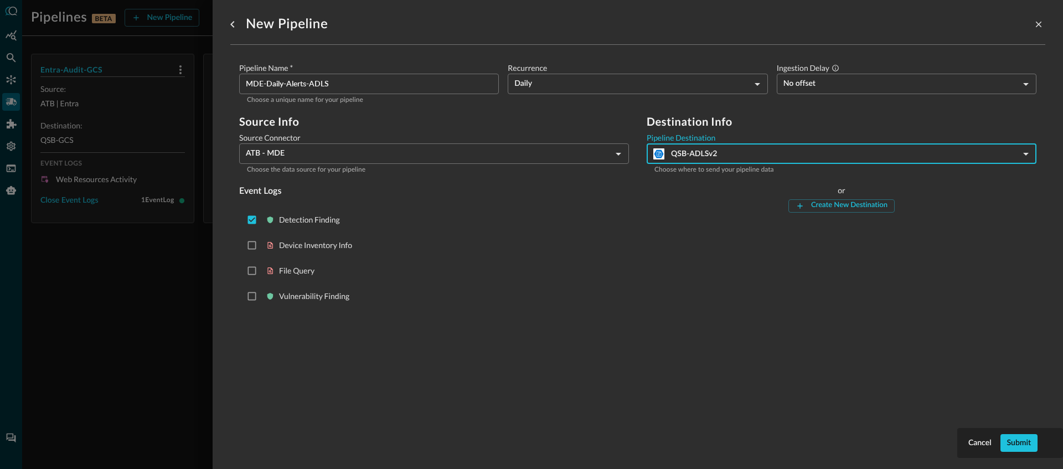
click at [649, 285] on div "Destination Info Pipeline Destination QSB-ADLSv2 10 ​ Choose where to send your…" at bounding box center [842, 214] width 390 height 198
click at [1032, 442] on button "Submit" at bounding box center [1018, 443] width 37 height 18
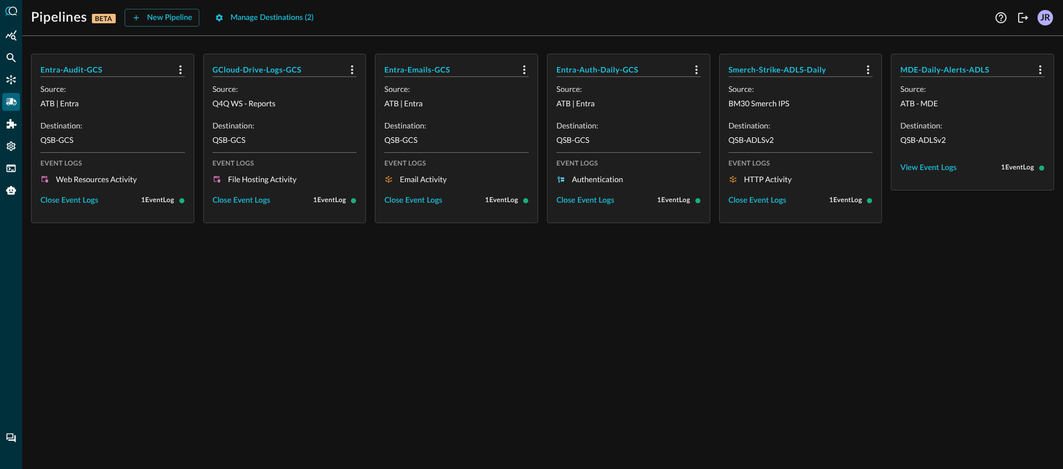
click at [869, 358] on div "Entra-Audit-GCS Source: ATB | Entra Destination: QSB-GCS Event Logs Web Resourc…" at bounding box center [542, 257] width 1041 height 424
click at [952, 170] on div "View Event Logs" at bounding box center [928, 168] width 56 height 14
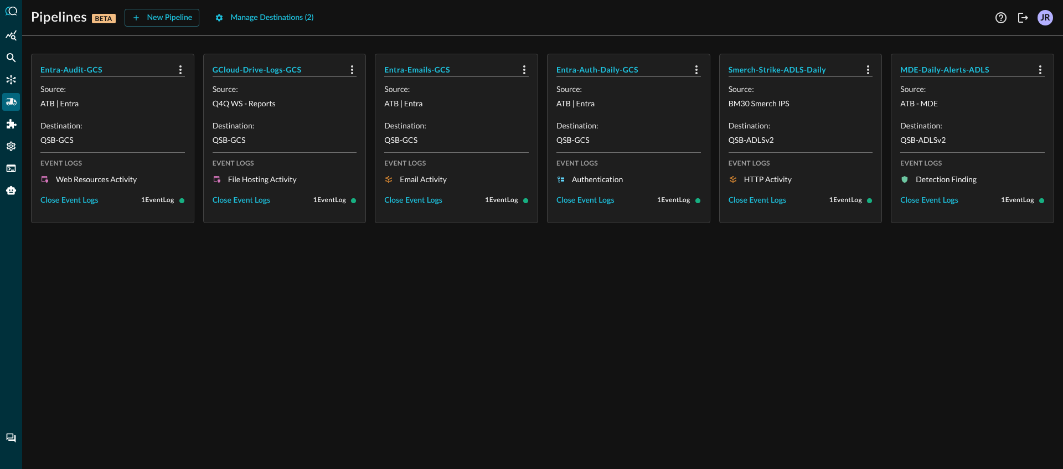
click at [686, 353] on div "Entra-Audit-GCS Source: ATB | Entra Destination: QSB-GCS Event Logs Web Resourc…" at bounding box center [542, 257] width 1041 height 424
click at [176, 16] on div "New Pipeline" at bounding box center [169, 18] width 45 height 14
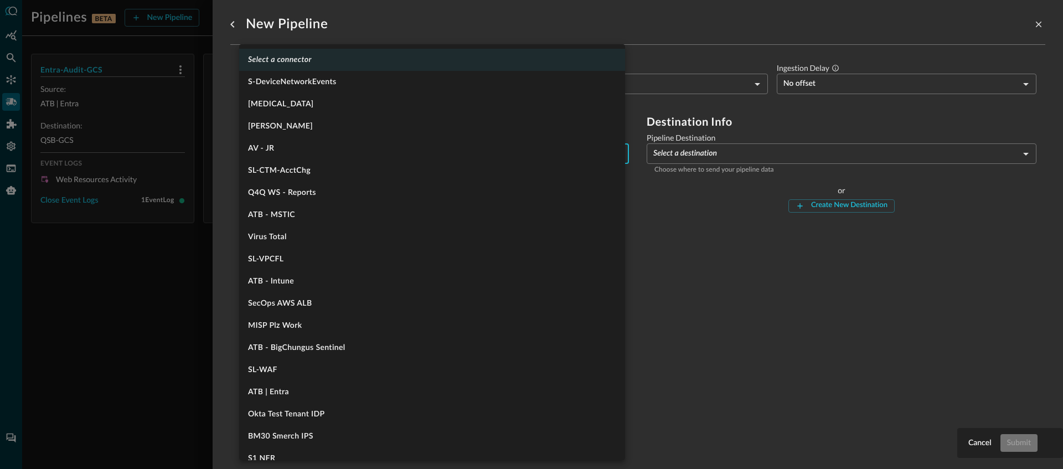
click at [339, 146] on body "Pipelines BETA New Pipeline Manage Destinations ( 2 ) Help Logout JR Entra-Audi…" at bounding box center [531, 234] width 1063 height 469
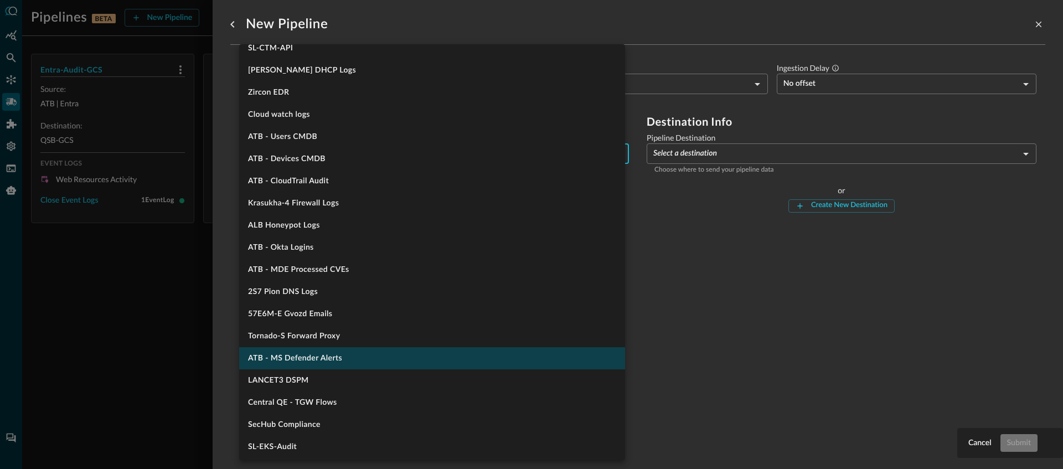
scroll to position [988, 0]
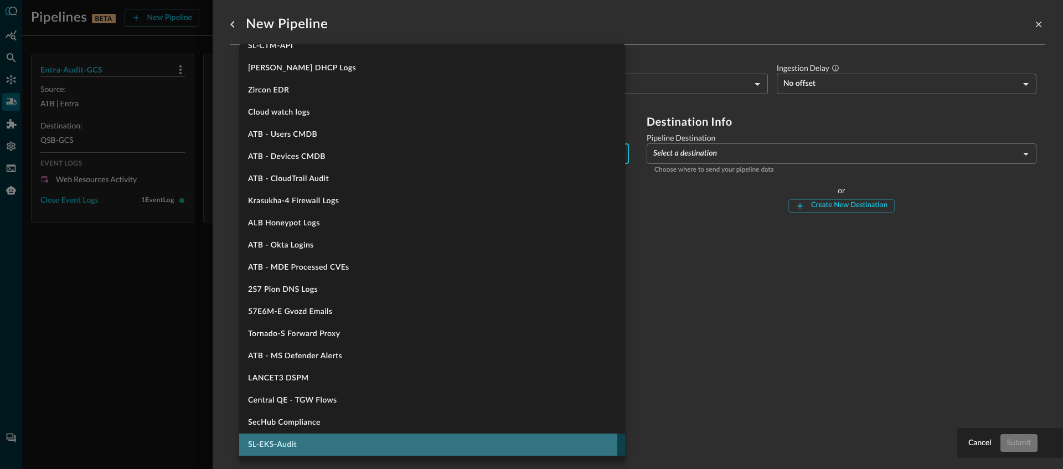
click at [359, 445] on li "SL-EKS-Audit" at bounding box center [432, 444] width 386 height 22
type input "1162"
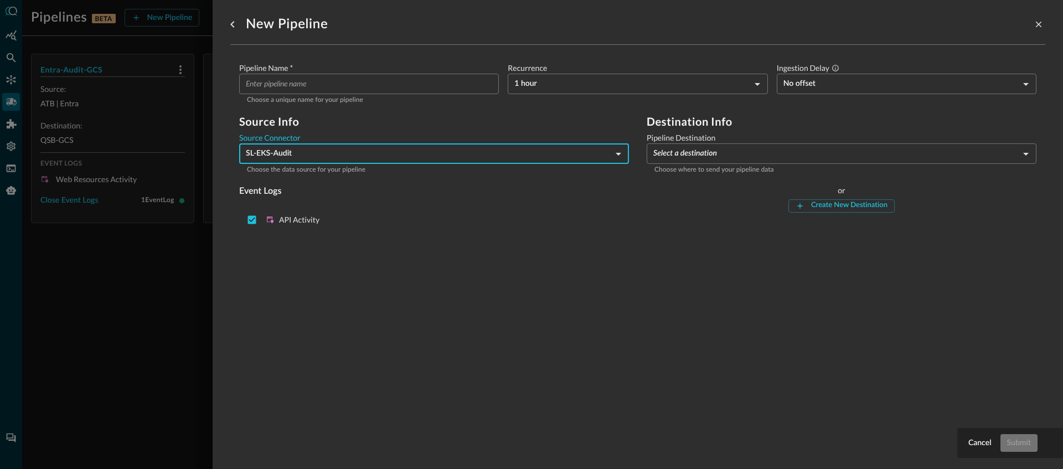
click at [332, 250] on div "Pipeline Name   * ​ Choose a unique name for your pipeline Recurrence 1 hour HO…" at bounding box center [637, 154] width 815 height 219
click at [329, 78] on input "Pipeline Name   *" at bounding box center [372, 84] width 253 height 20
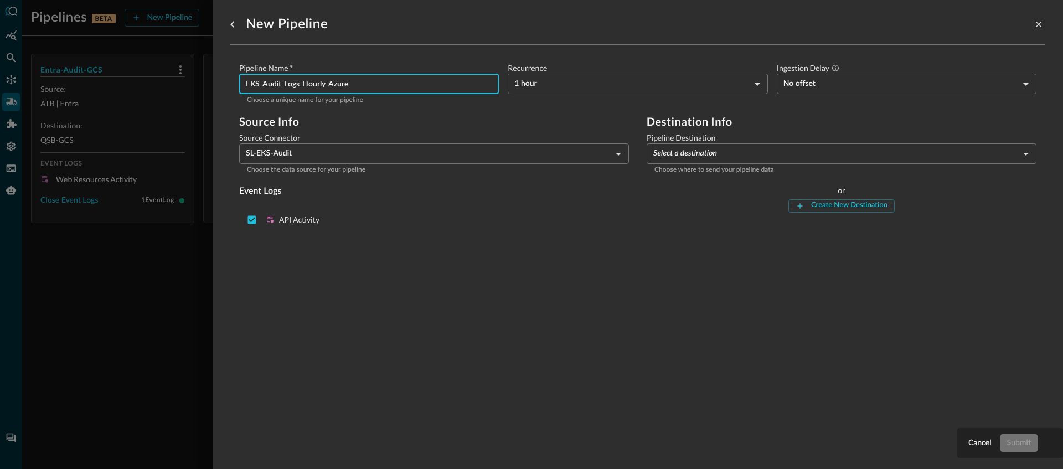
type input "EKS-Audit-Logs-Hourly-Azure"
click at [838, 71] on label "Ingestion Delay" at bounding box center [907, 68] width 260 height 11
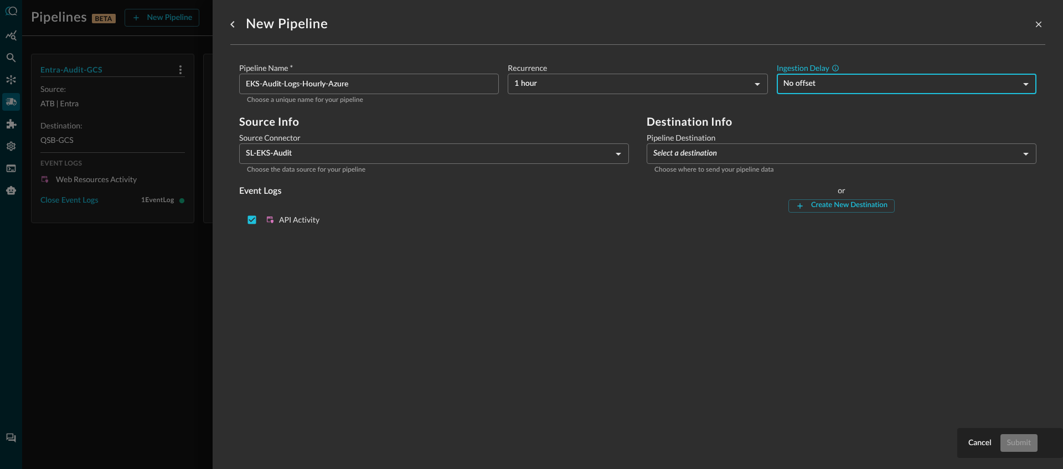
click at [832, 80] on body "Pipelines BETA New Pipeline Manage Destinations ( 2 ) Help Logout JR Entra-Audi…" at bounding box center [531, 234] width 1063 height 469
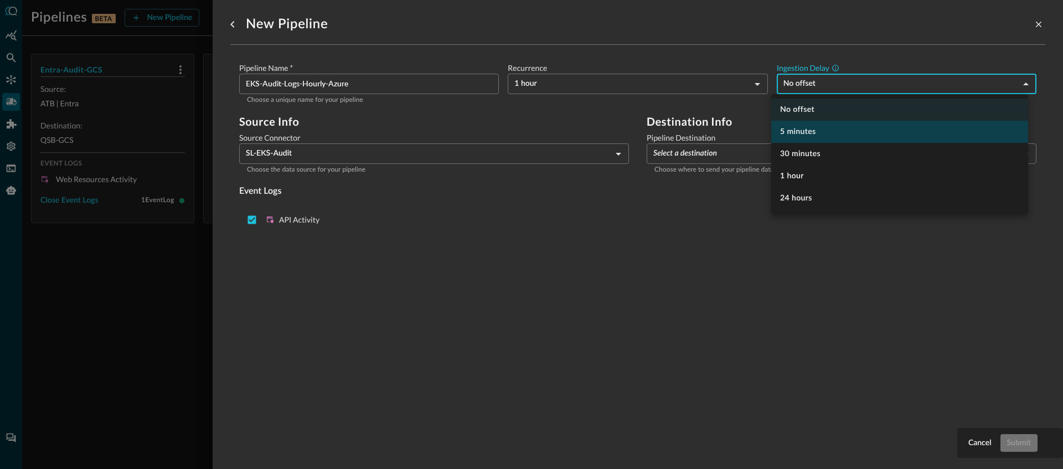
click at [806, 132] on li "5 minutes" at bounding box center [899, 132] width 257 height 22
type input "300"
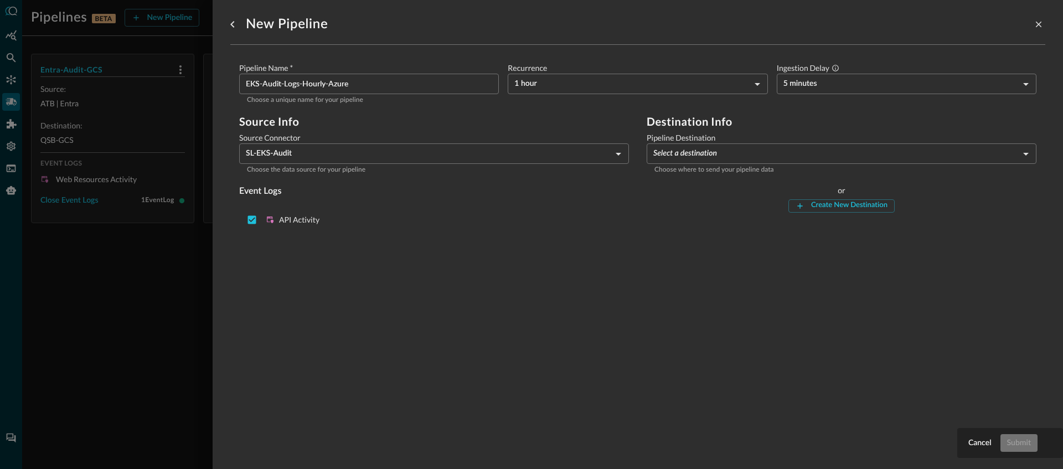
click at [675, 167] on p "Choose where to send your pipeline data" at bounding box center [841, 170] width 374 height 11
click at [686, 157] on body "Pipelines BETA New Pipeline Manage Destinations ( 2 ) Help Logout JR Entra-Audi…" at bounding box center [531, 234] width 1063 height 469
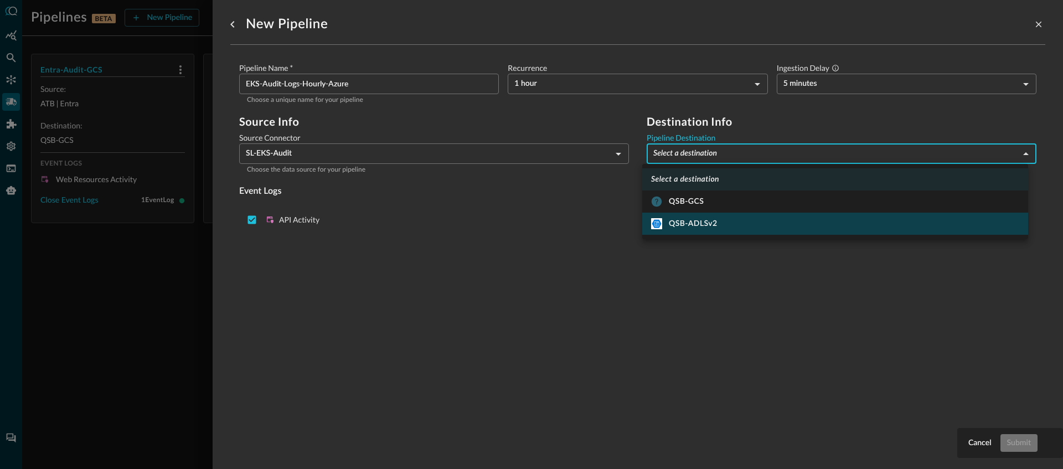
click at [684, 224] on div "QSB-ADLSv2" at bounding box center [684, 223] width 66 height 11
type input "10"
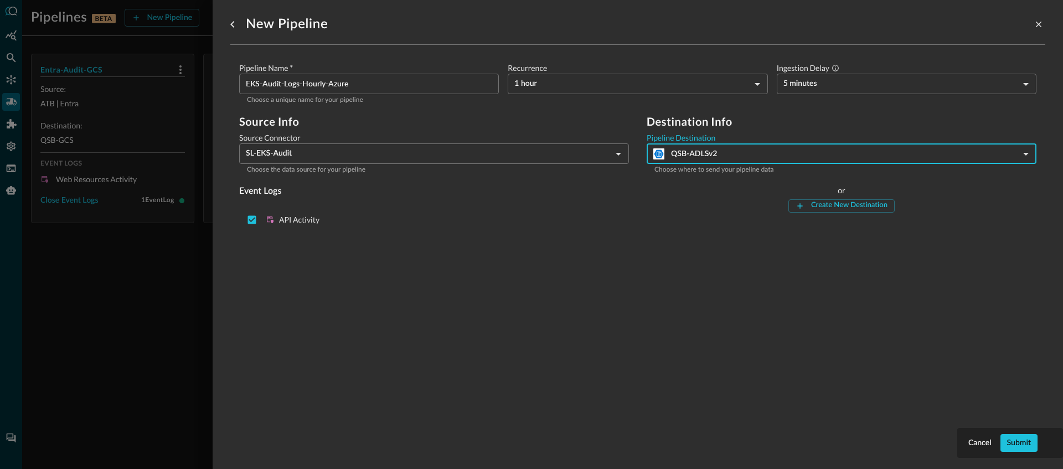
click at [624, 291] on div "New Pipeline Pipeline Name   * EKS-Audit-Logs-Hourly-Azure ​ Choose a unique na…" at bounding box center [637, 228] width 815 height 456
click at [1021, 448] on div "Submit" at bounding box center [1019, 443] width 24 height 14
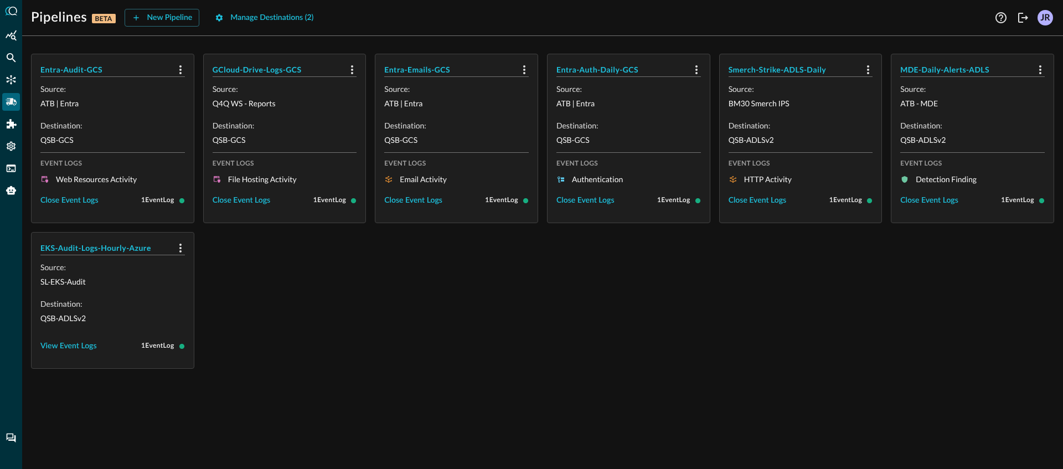
click at [442, 272] on div "Entra-Audit-GCS Source: ATB | Entra Destination: QSB-GCS Event Logs Web Resourc…" at bounding box center [542, 211] width 1023 height 315
click at [402, 295] on div "Entra-Audit-GCS Source: ATB | Entra Destination: QSB-GCS Event Logs Web Resourc…" at bounding box center [542, 211] width 1023 height 315
click at [68, 350] on div "View Event Logs" at bounding box center [68, 346] width 56 height 14
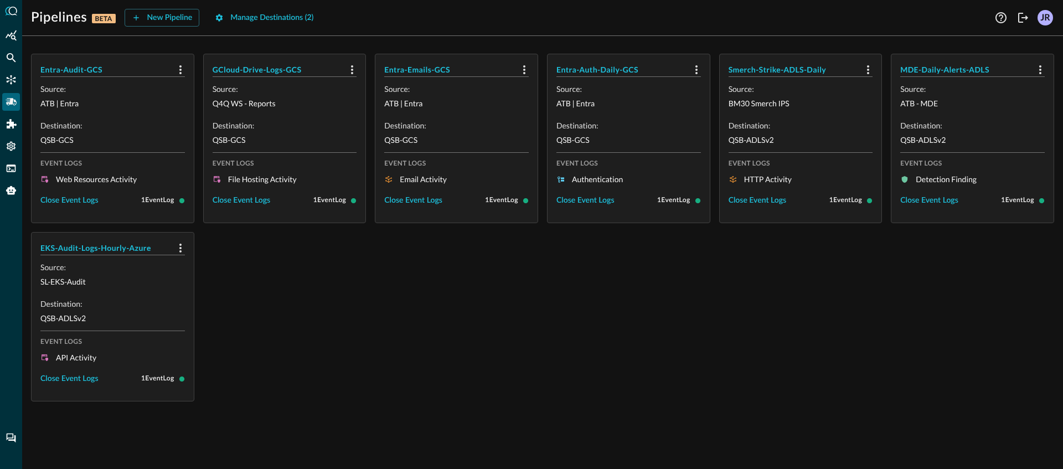
click at [338, 331] on div "Entra-Audit-GCS Source: ATB | Entra Destination: QSB-GCS Event Logs Web Resourc…" at bounding box center [542, 228] width 1023 height 348
click at [571, 344] on div "Entra-Audit-GCS Source: ATB | Entra Destination: QSB-GCS Event Logs Web Resourc…" at bounding box center [542, 228] width 1023 height 348
click at [456, 362] on div "Entra-Audit-GCS Source: ATB | Entra Destination: QSB-GCS Event Logs Web Resourc…" at bounding box center [542, 228] width 1023 height 348
